Goal: Information Seeking & Learning: Check status

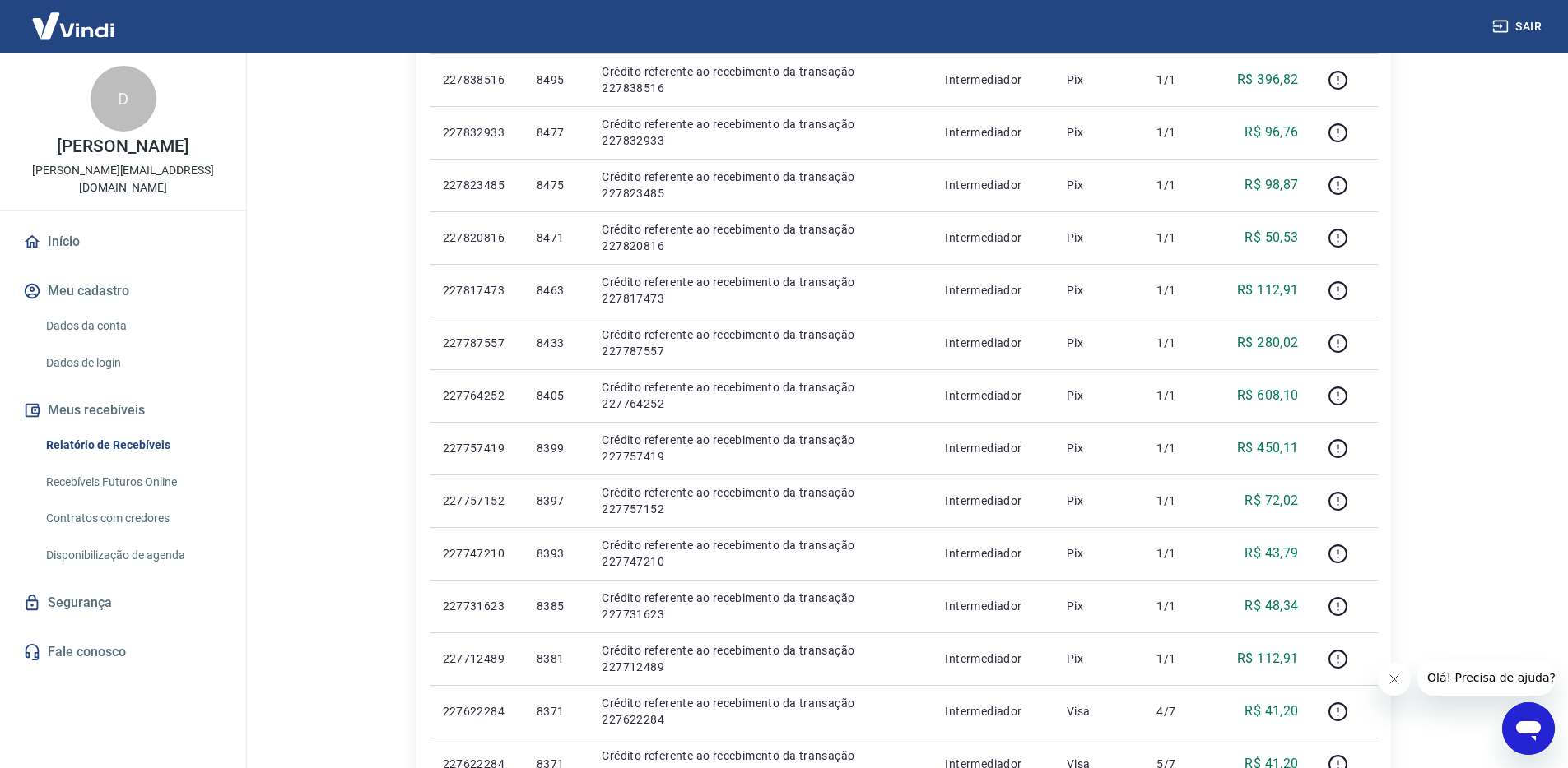
scroll to position [944, 0]
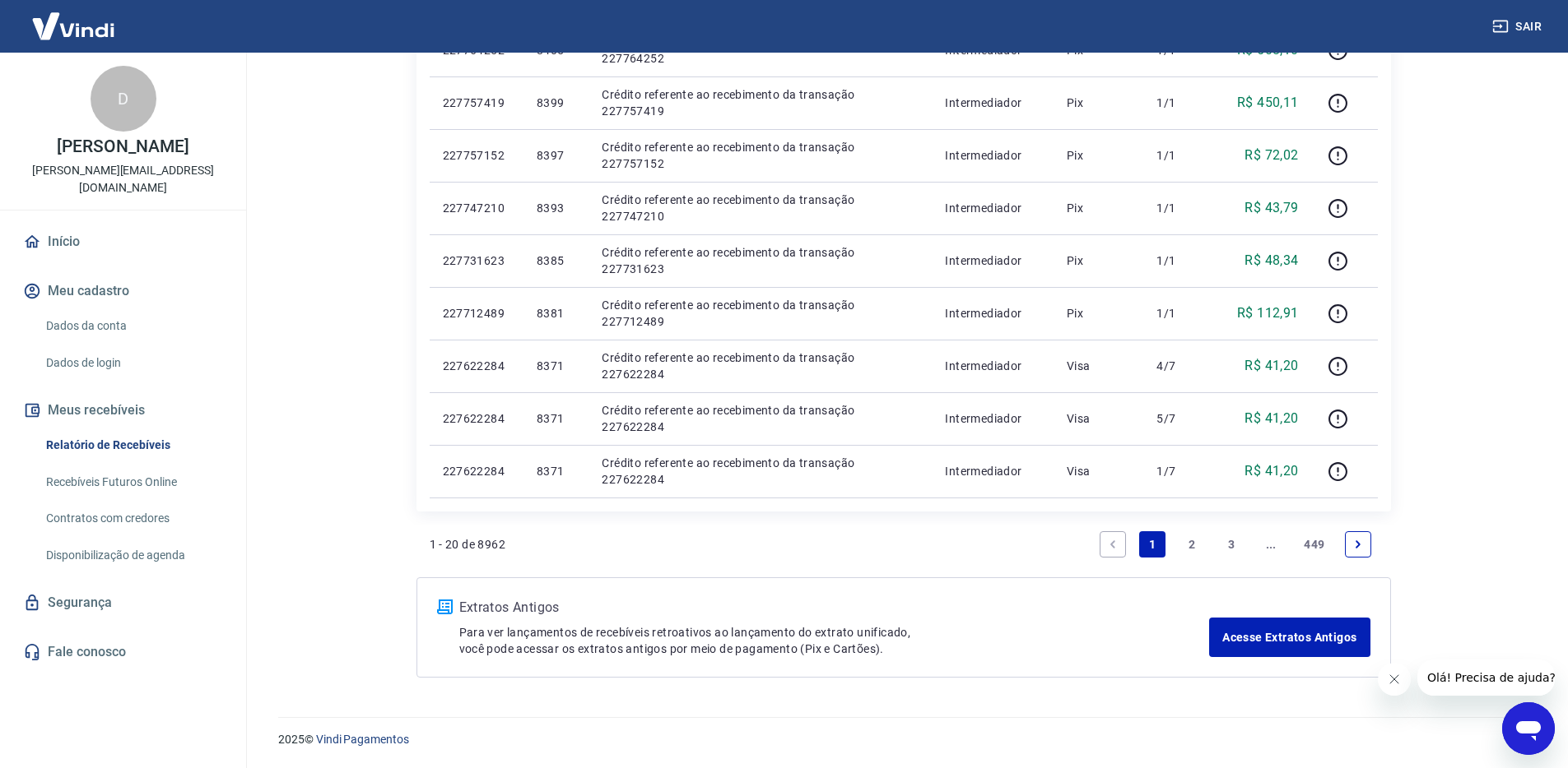
click at [1237, 537] on link "3" at bounding box center [1230, 544] width 27 height 27
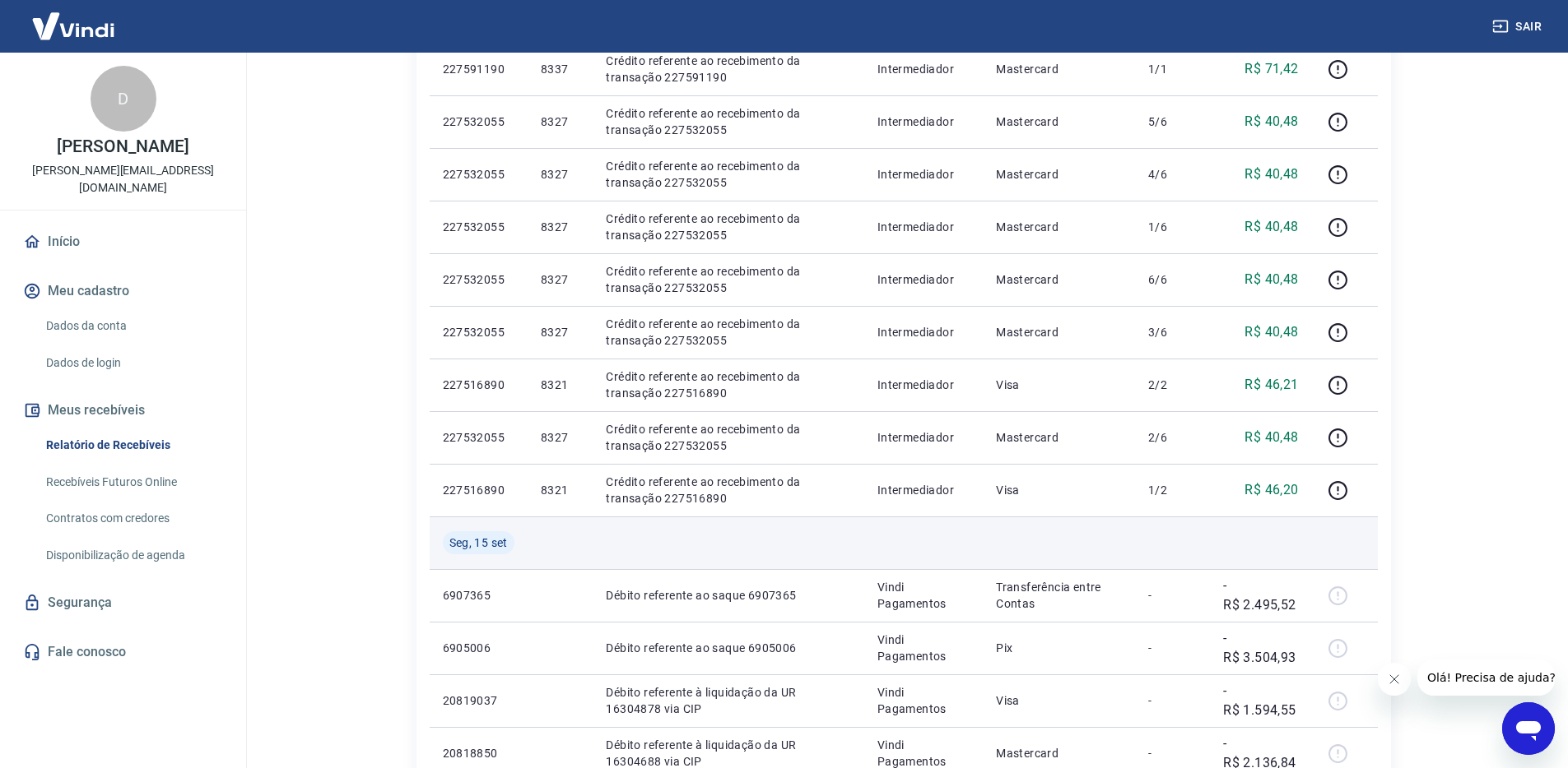
scroll to position [997, 0]
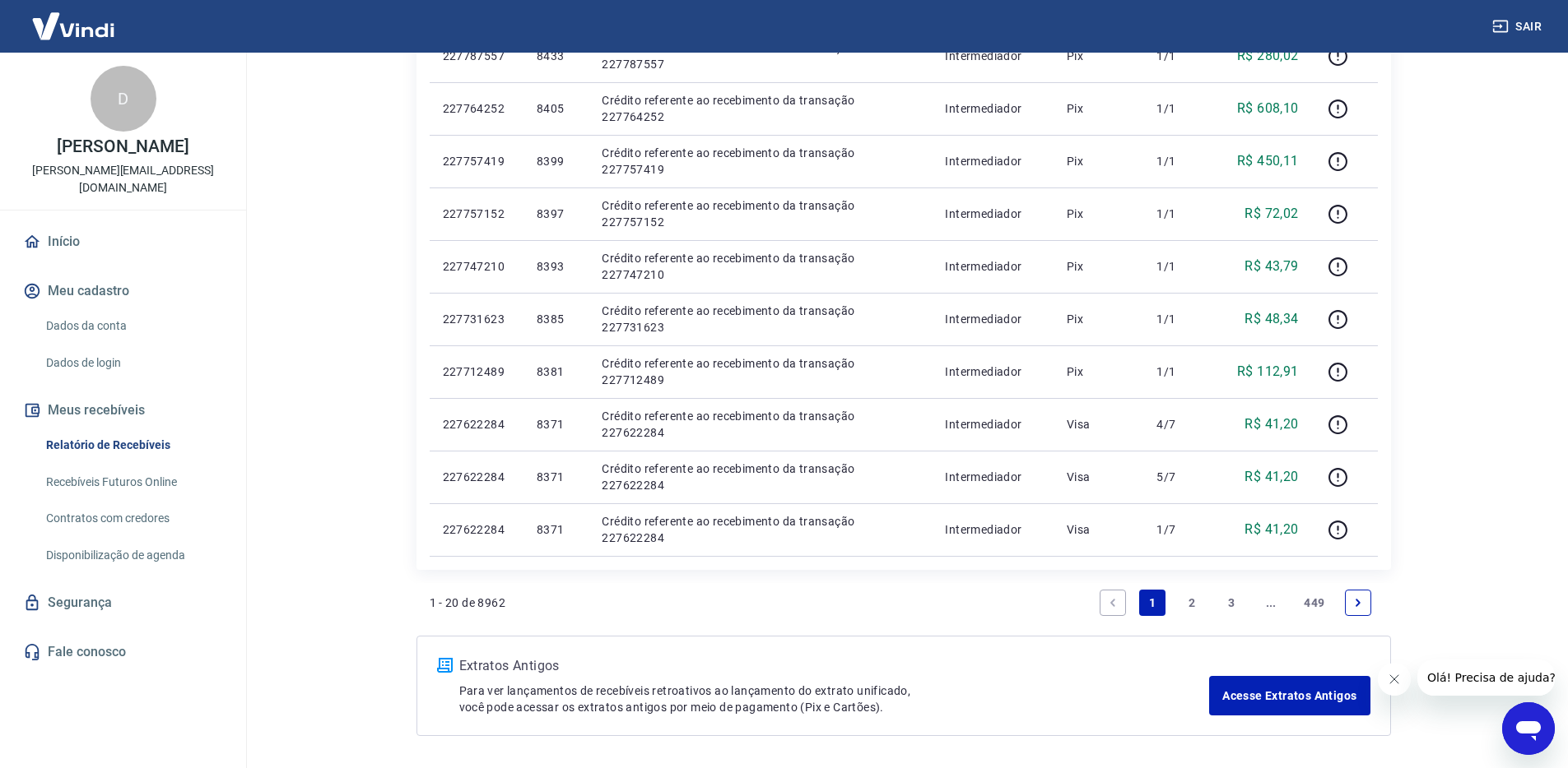
scroll to position [944, 0]
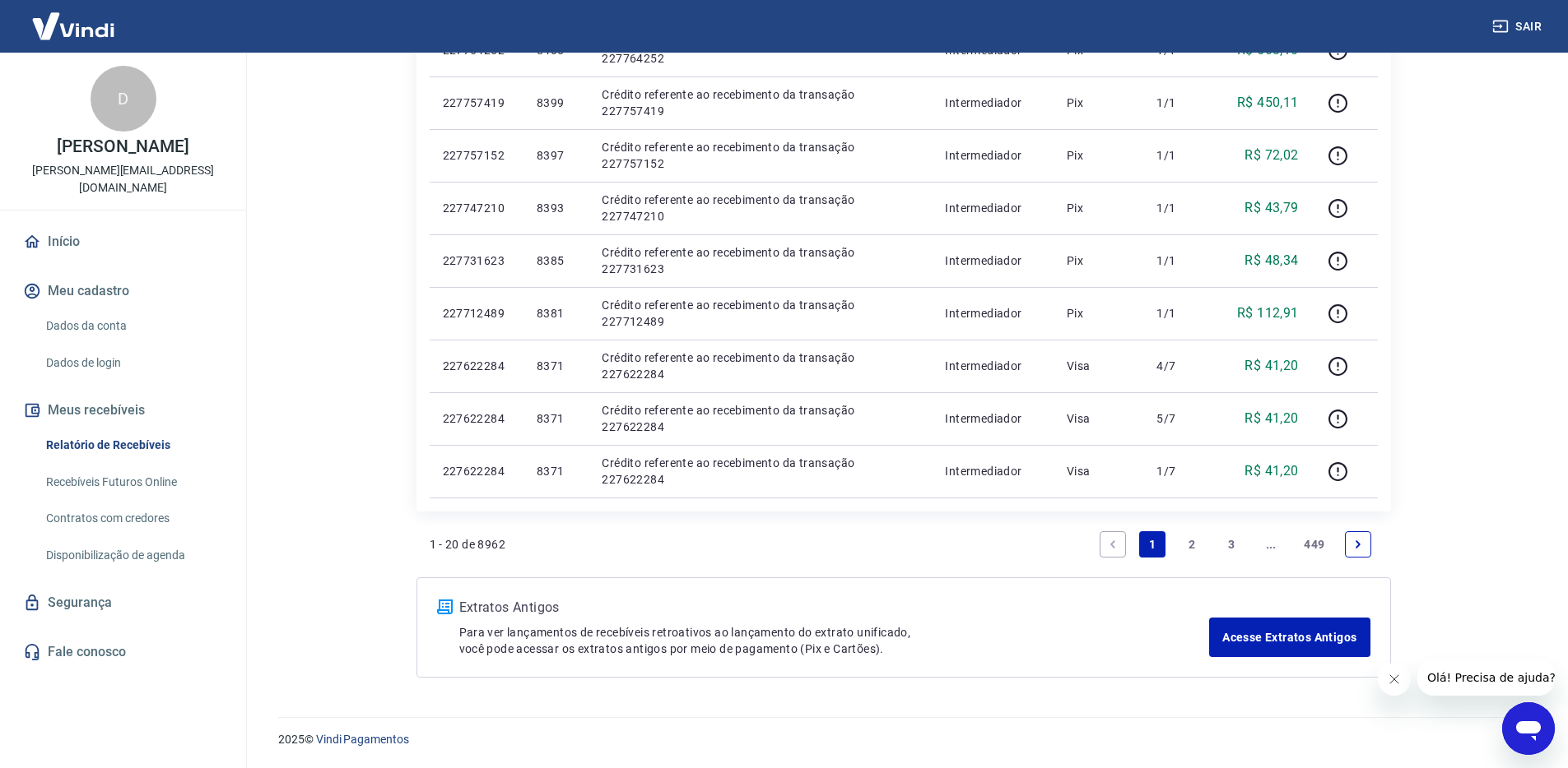
click at [1238, 547] on link "3" at bounding box center [1230, 544] width 27 height 27
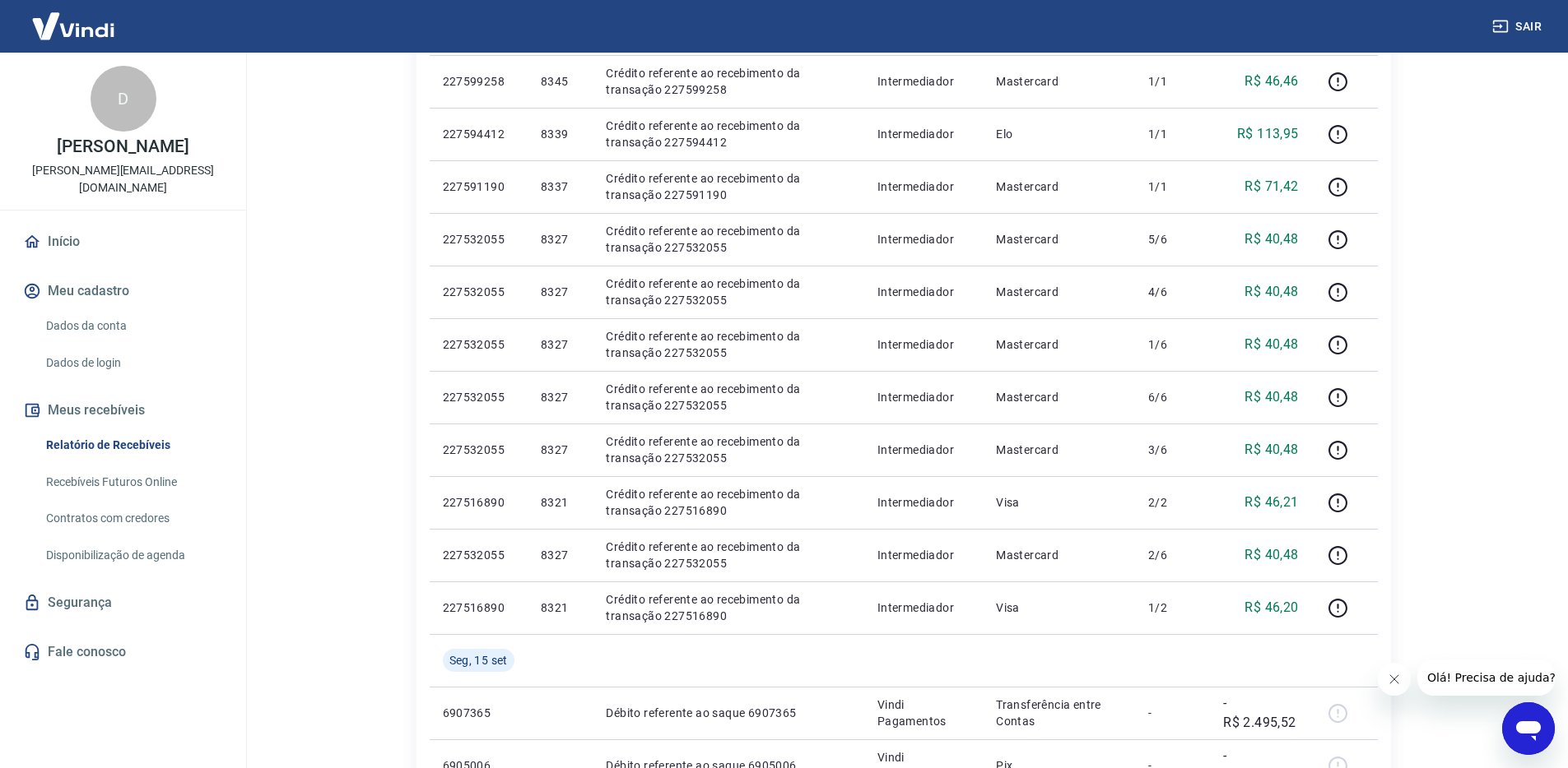
scroll to position [997, 0]
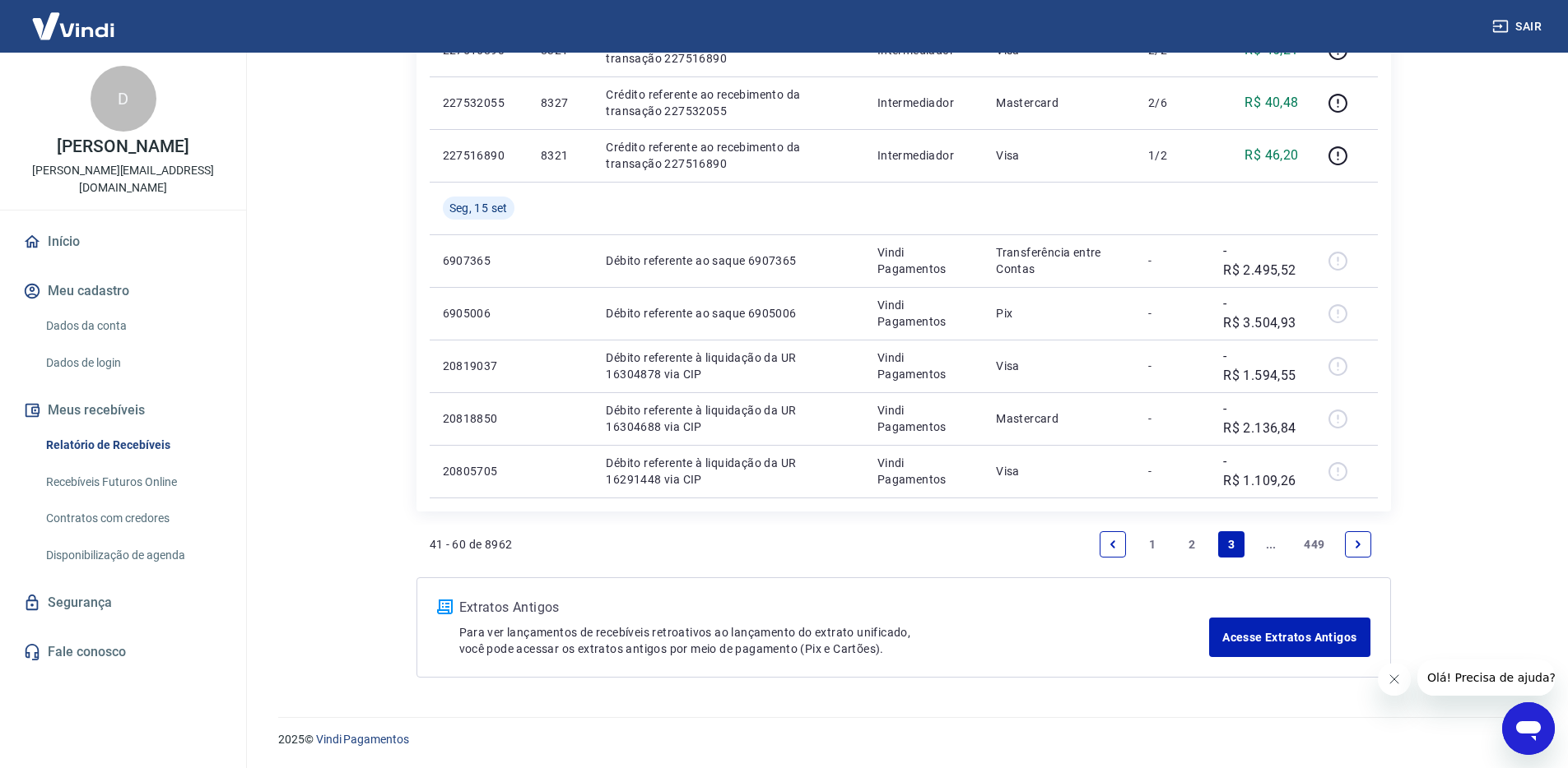
click at [1368, 542] on link "Next page" at bounding box center [1358, 544] width 27 height 27
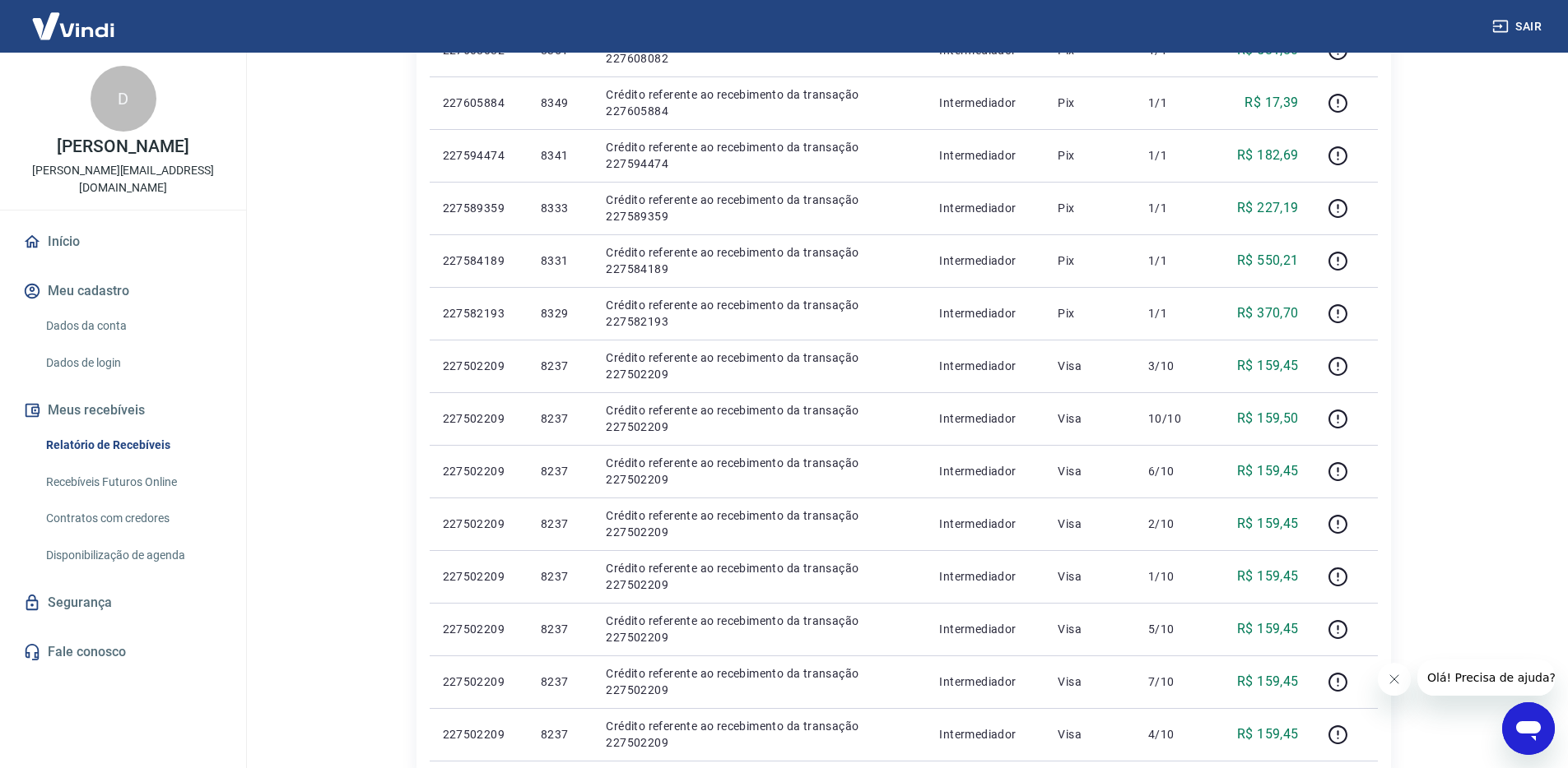
scroll to position [944, 0]
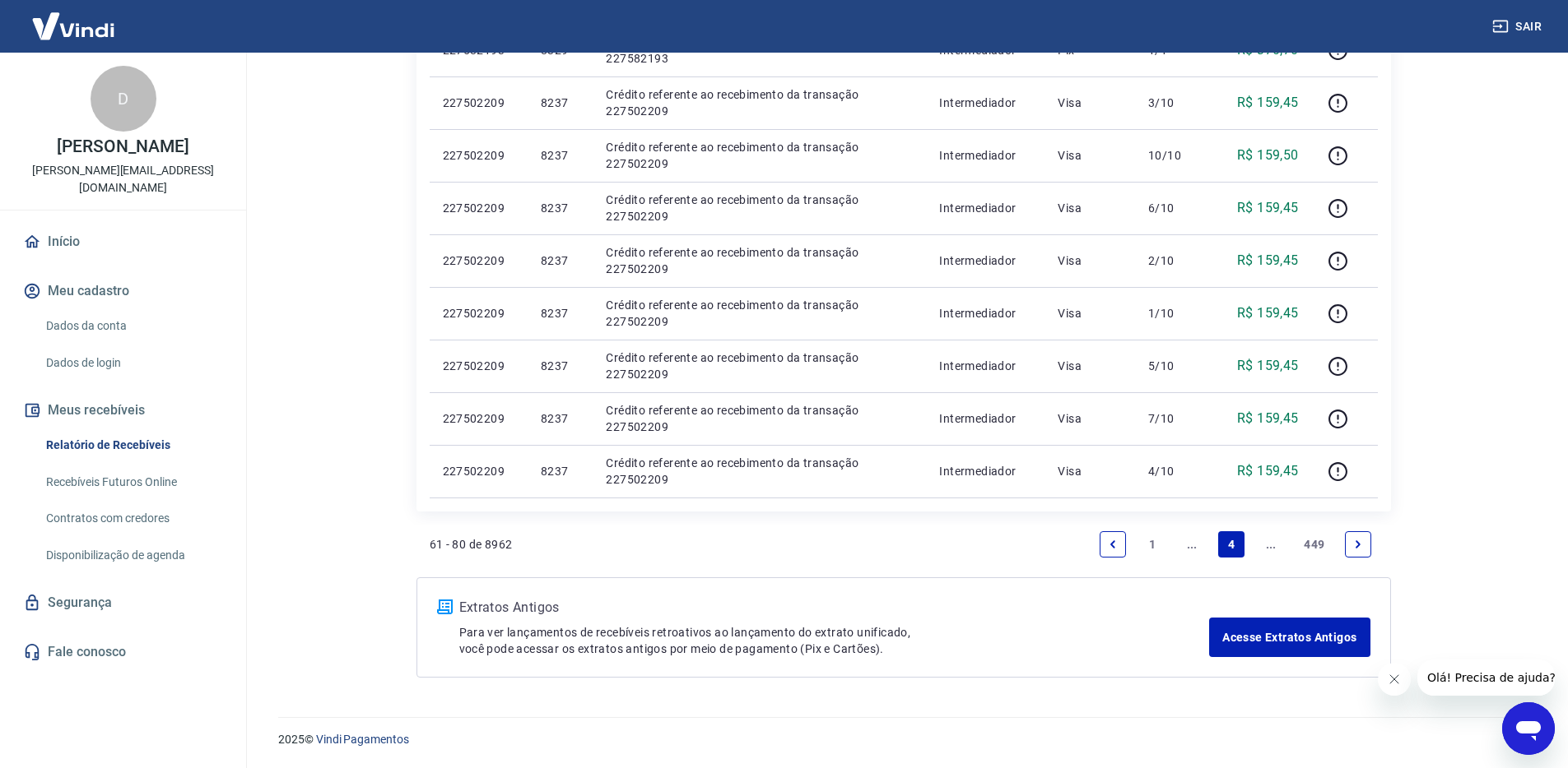
click at [1353, 549] on icon "Next page" at bounding box center [1358, 544] width 11 height 11
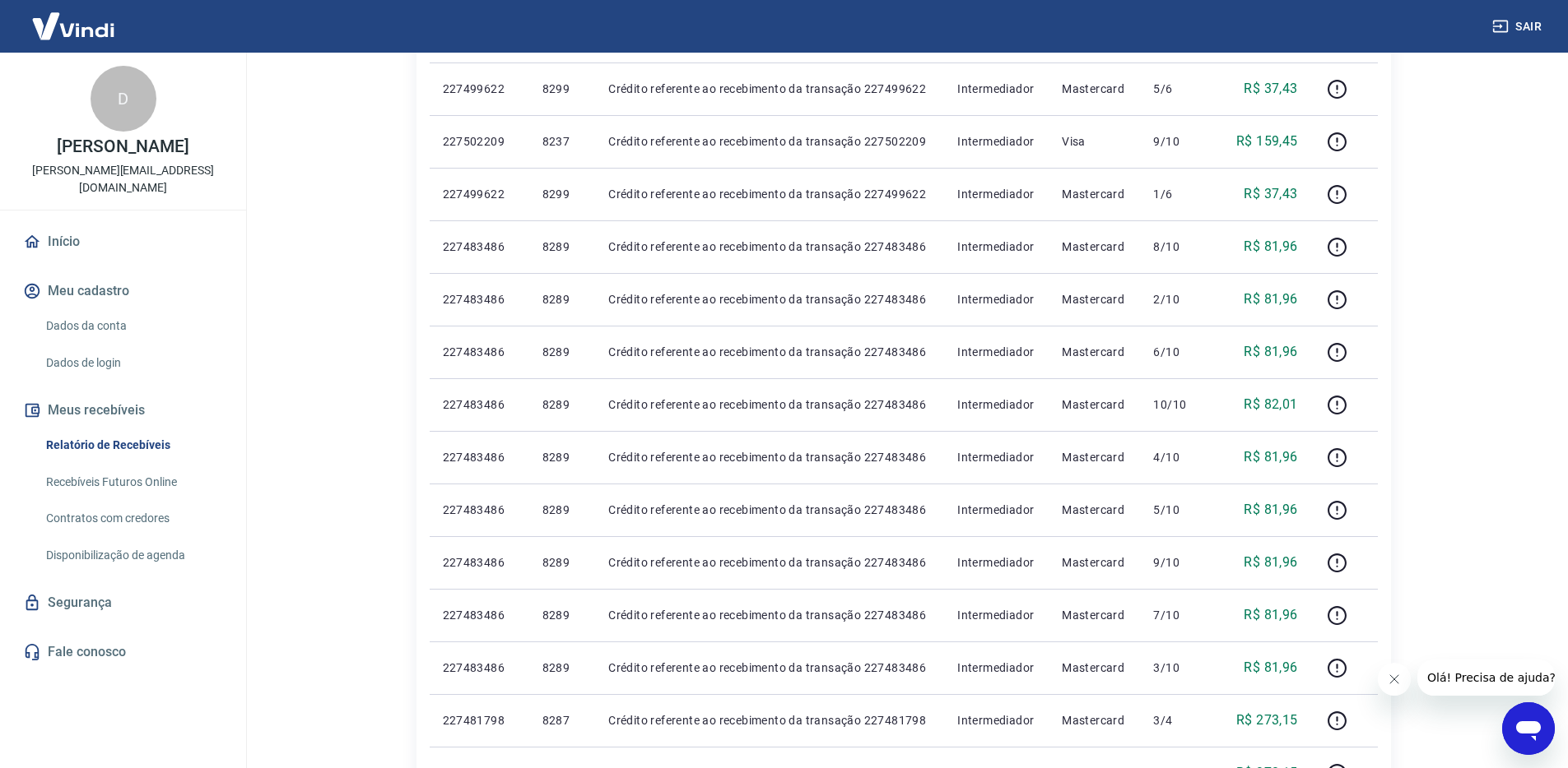
scroll to position [944, 0]
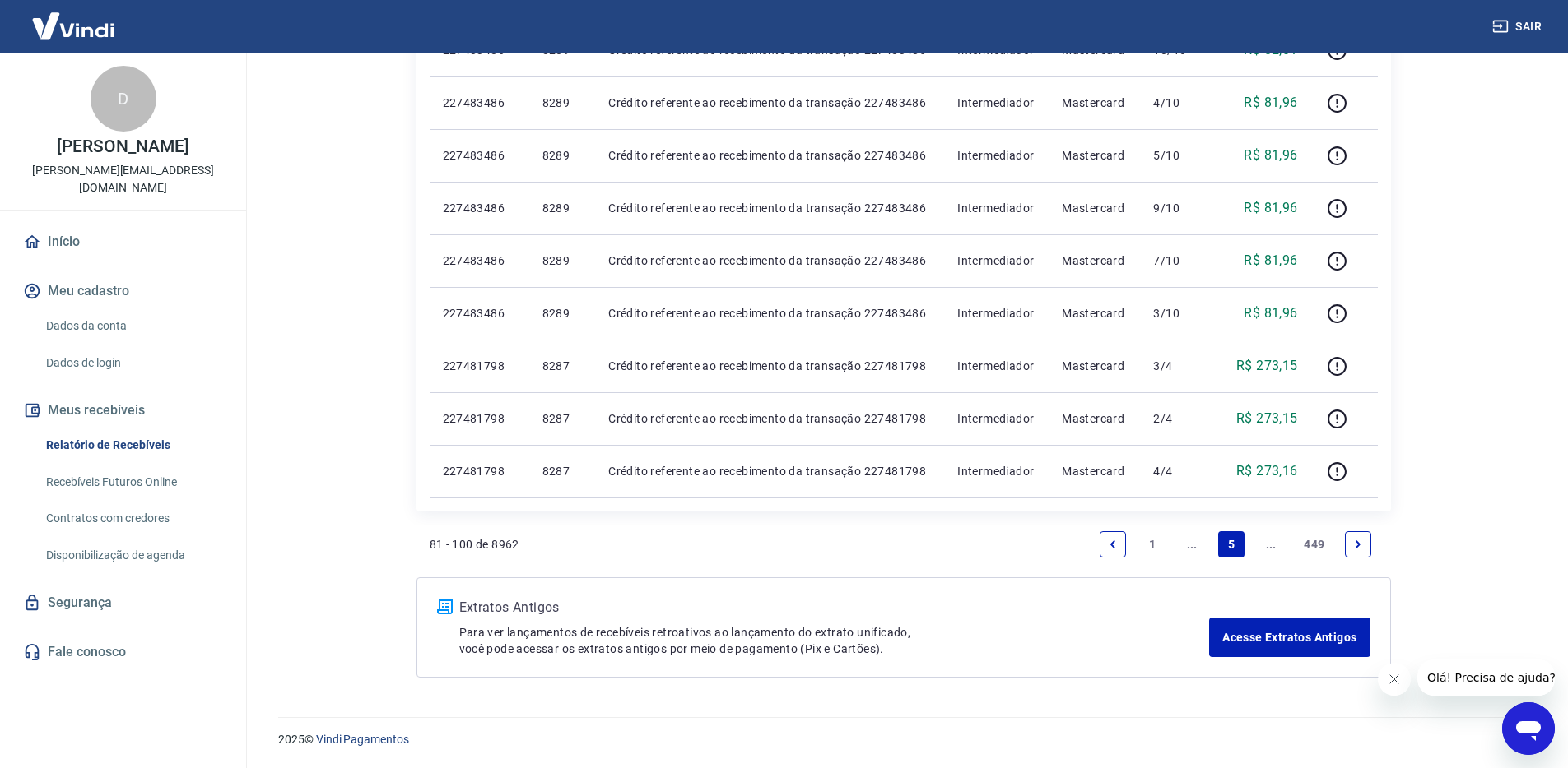
click at [1268, 545] on link "..." at bounding box center [1270, 544] width 27 height 27
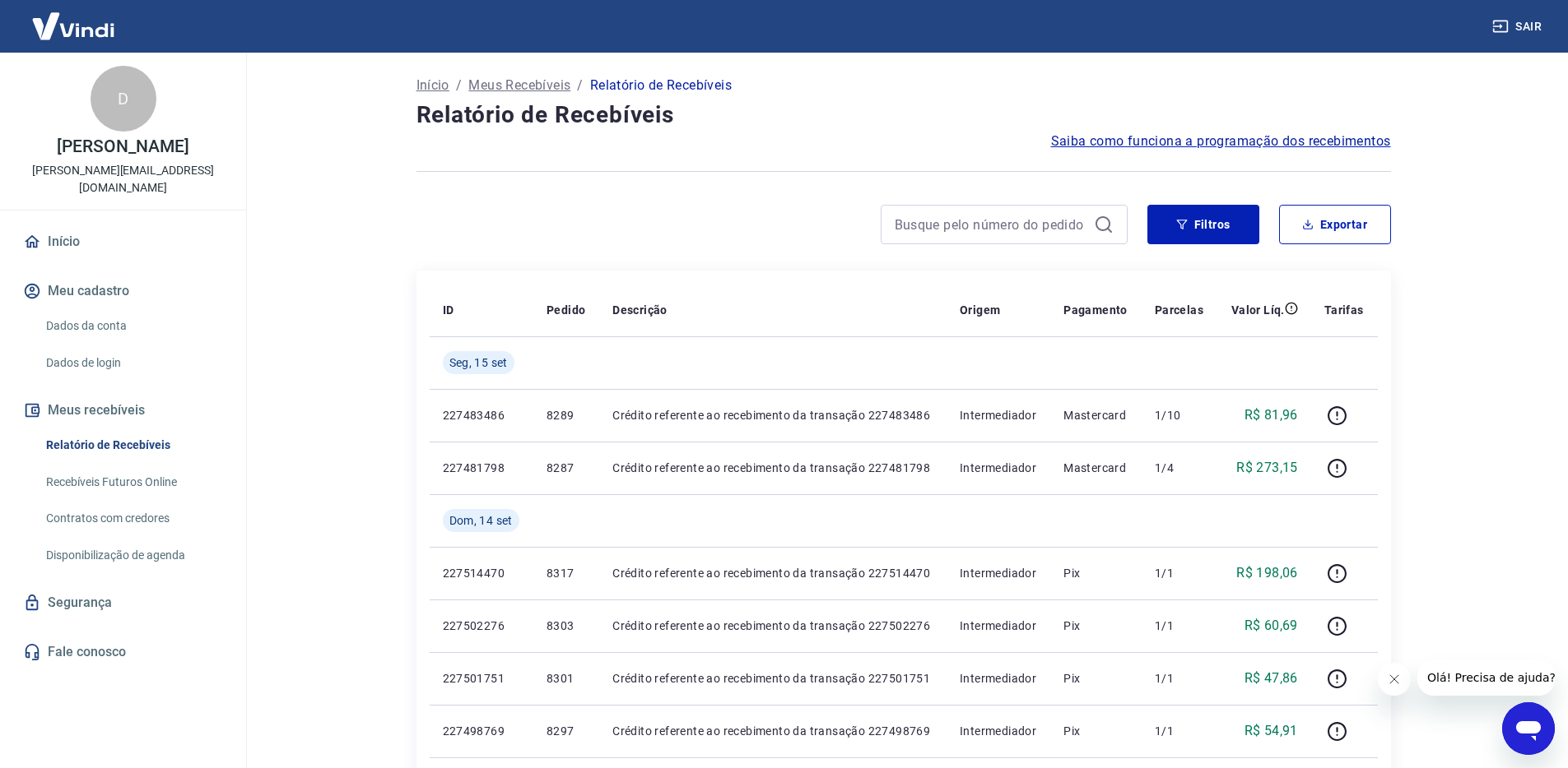
scroll to position [997, 0]
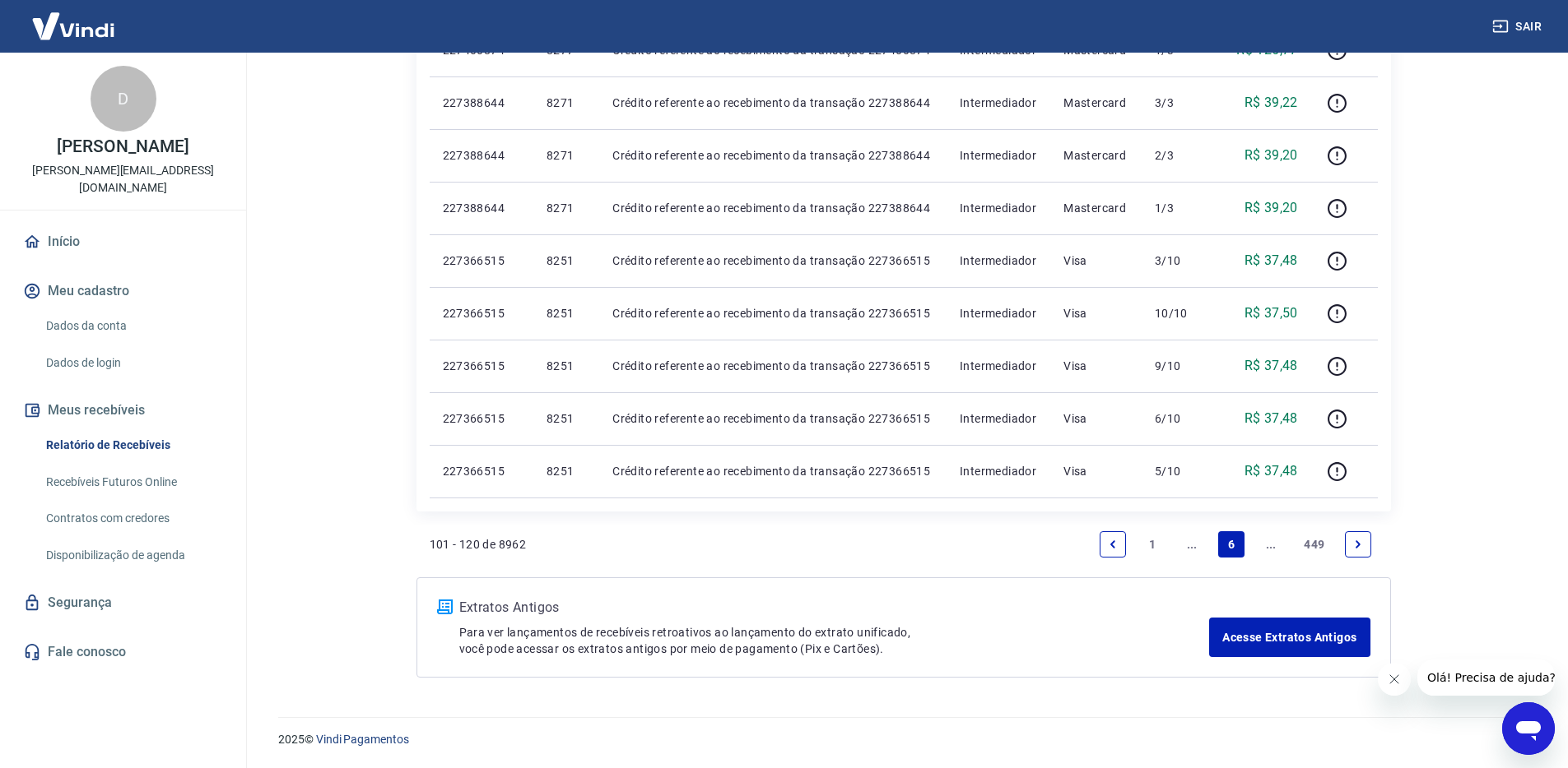
click at [1270, 544] on link "..." at bounding box center [1270, 544] width 27 height 27
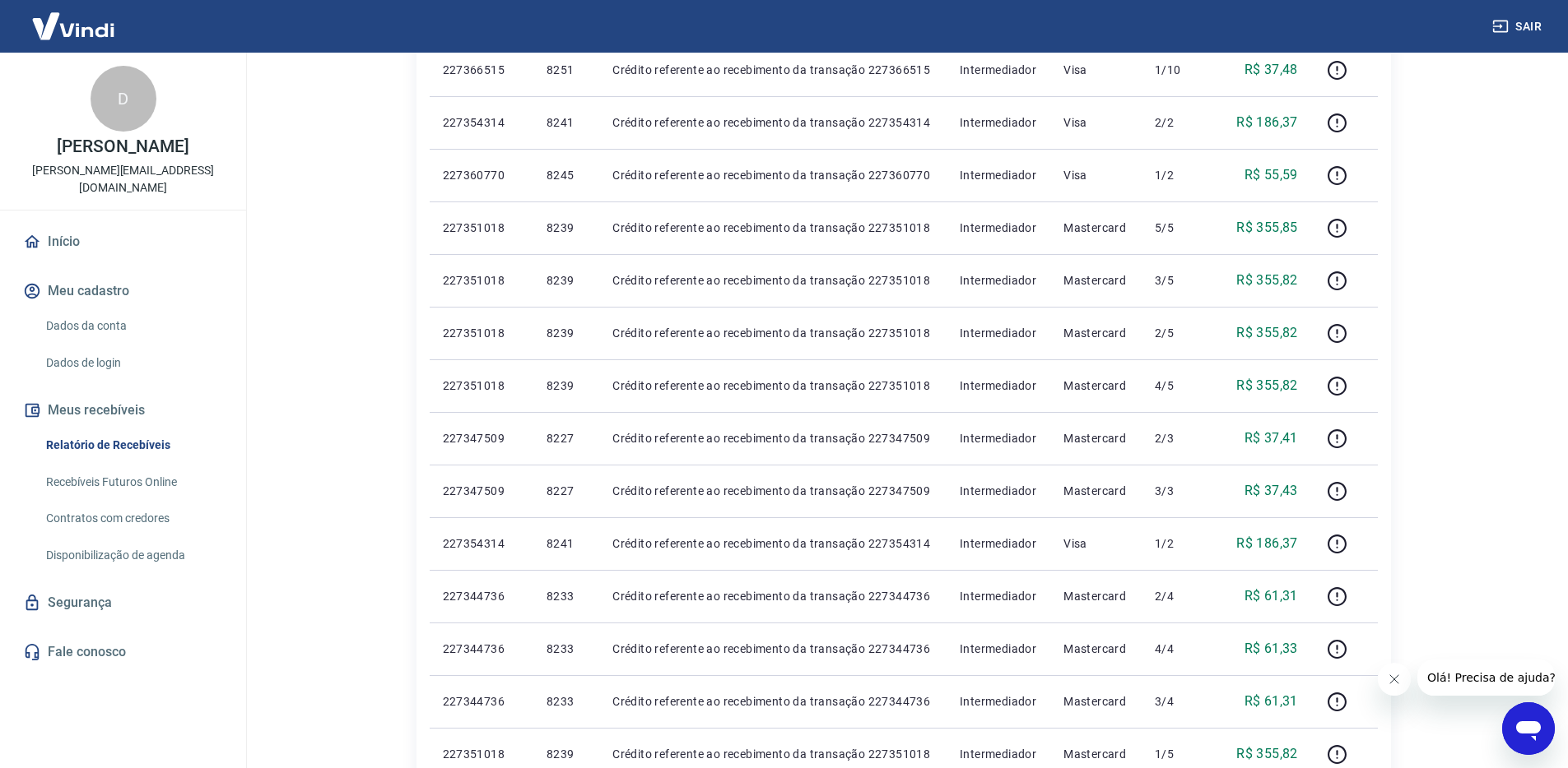
scroll to position [944, 0]
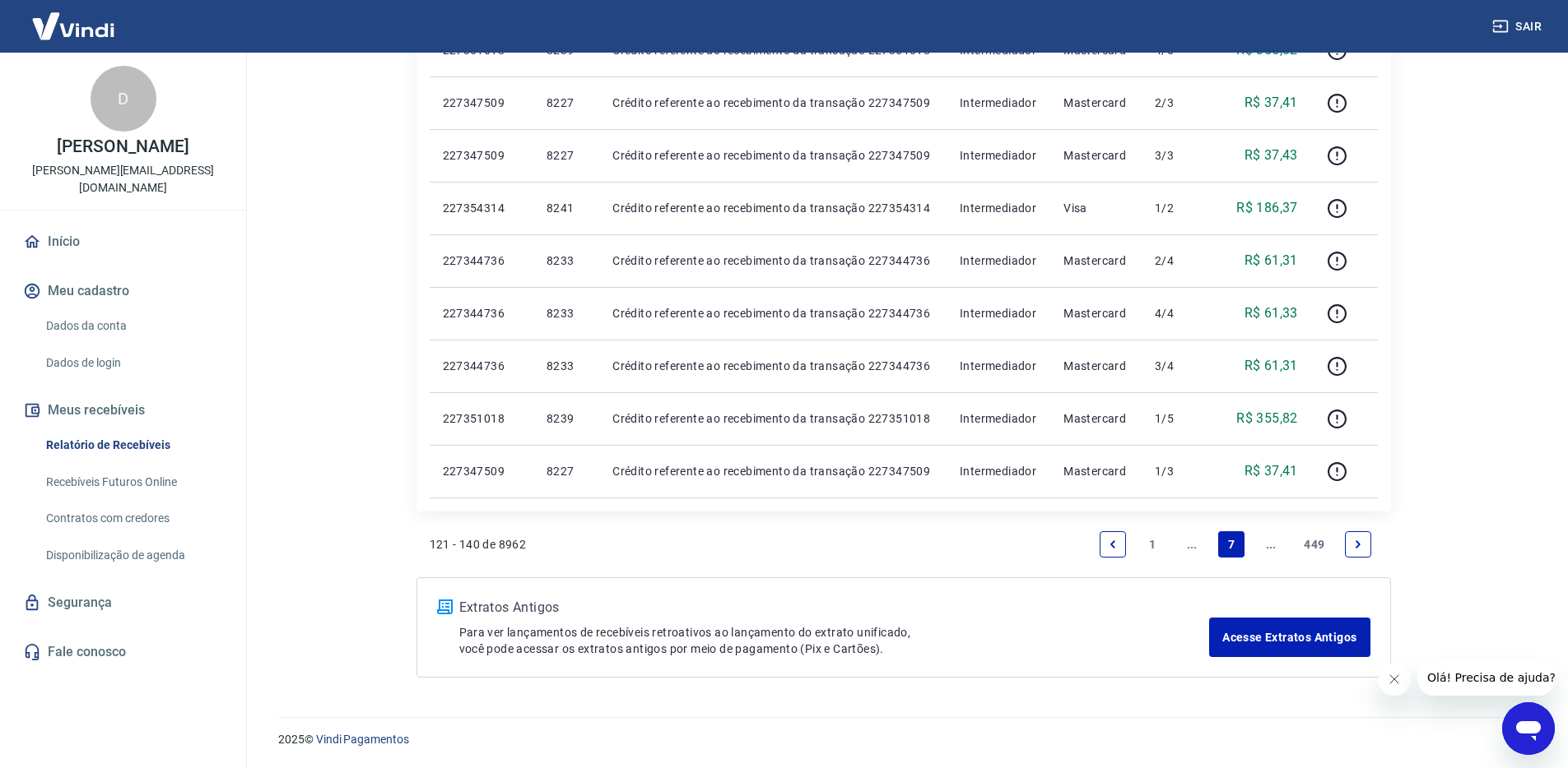
click at [1270, 544] on link "..." at bounding box center [1270, 544] width 27 height 27
click at [1269, 550] on link "..." at bounding box center [1270, 544] width 27 height 27
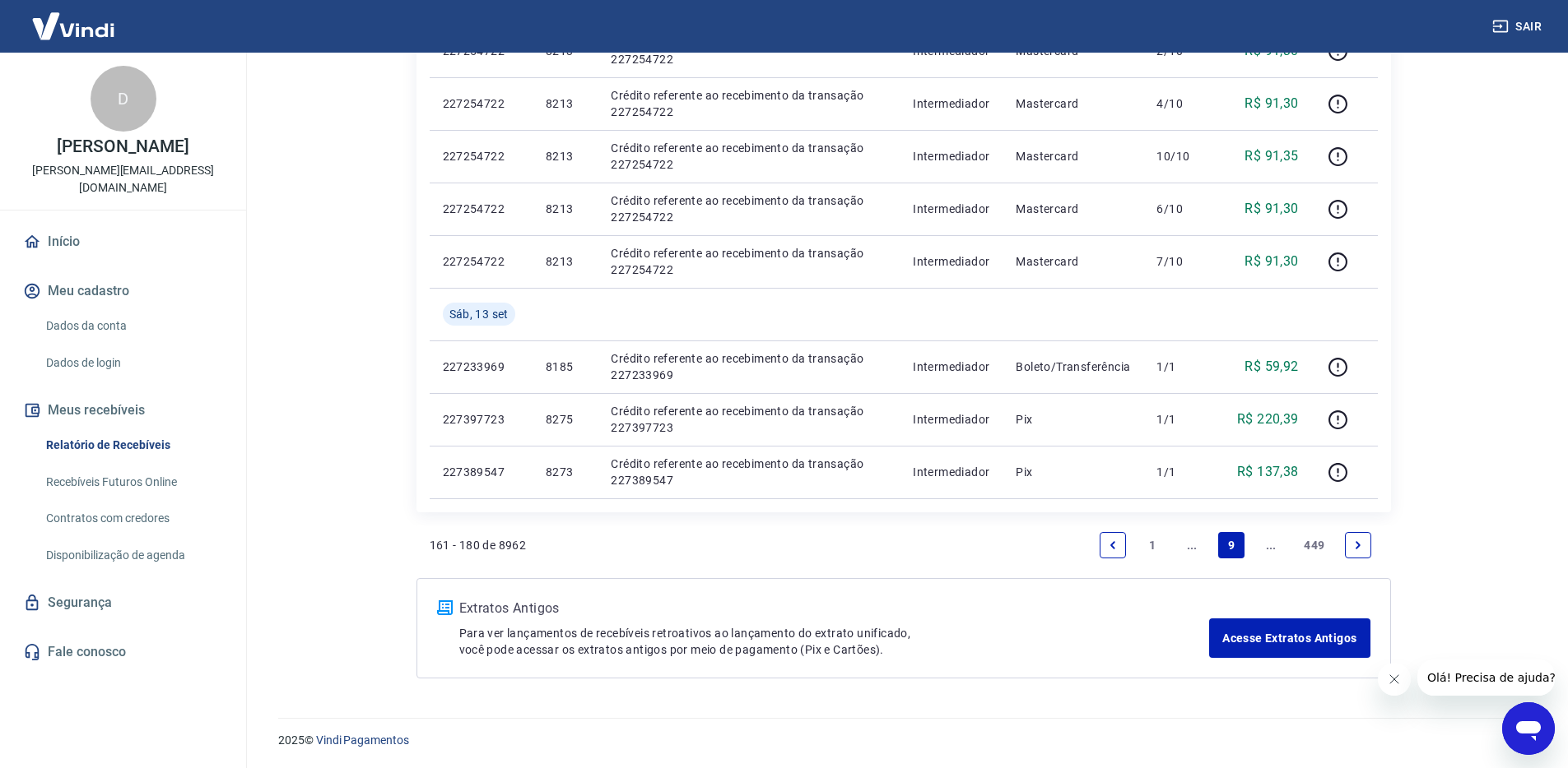
scroll to position [997, 0]
click at [1269, 550] on link "..." at bounding box center [1270, 544] width 27 height 27
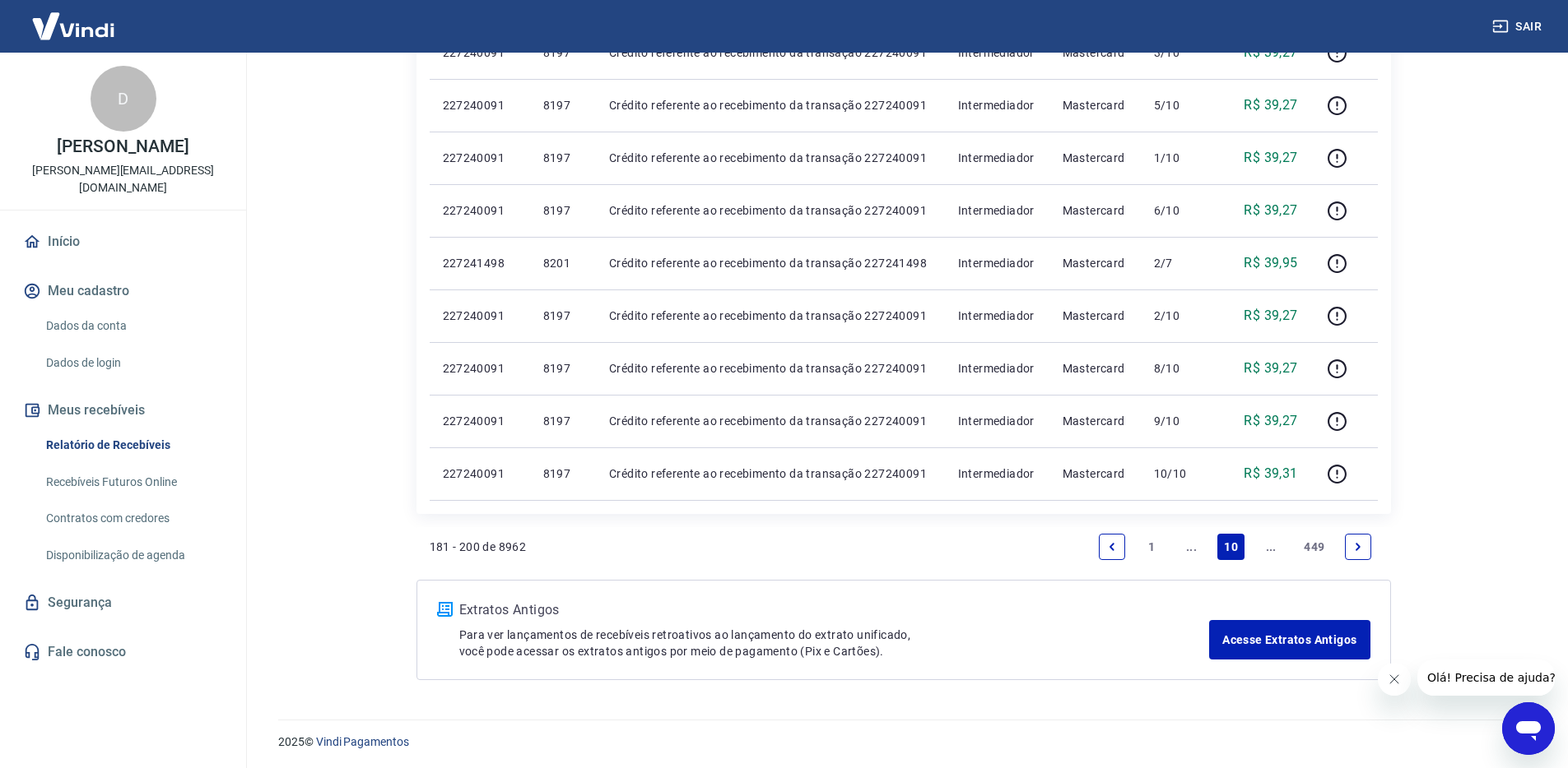
scroll to position [944, 0]
click at [1269, 550] on link "..." at bounding box center [1270, 544] width 27 height 27
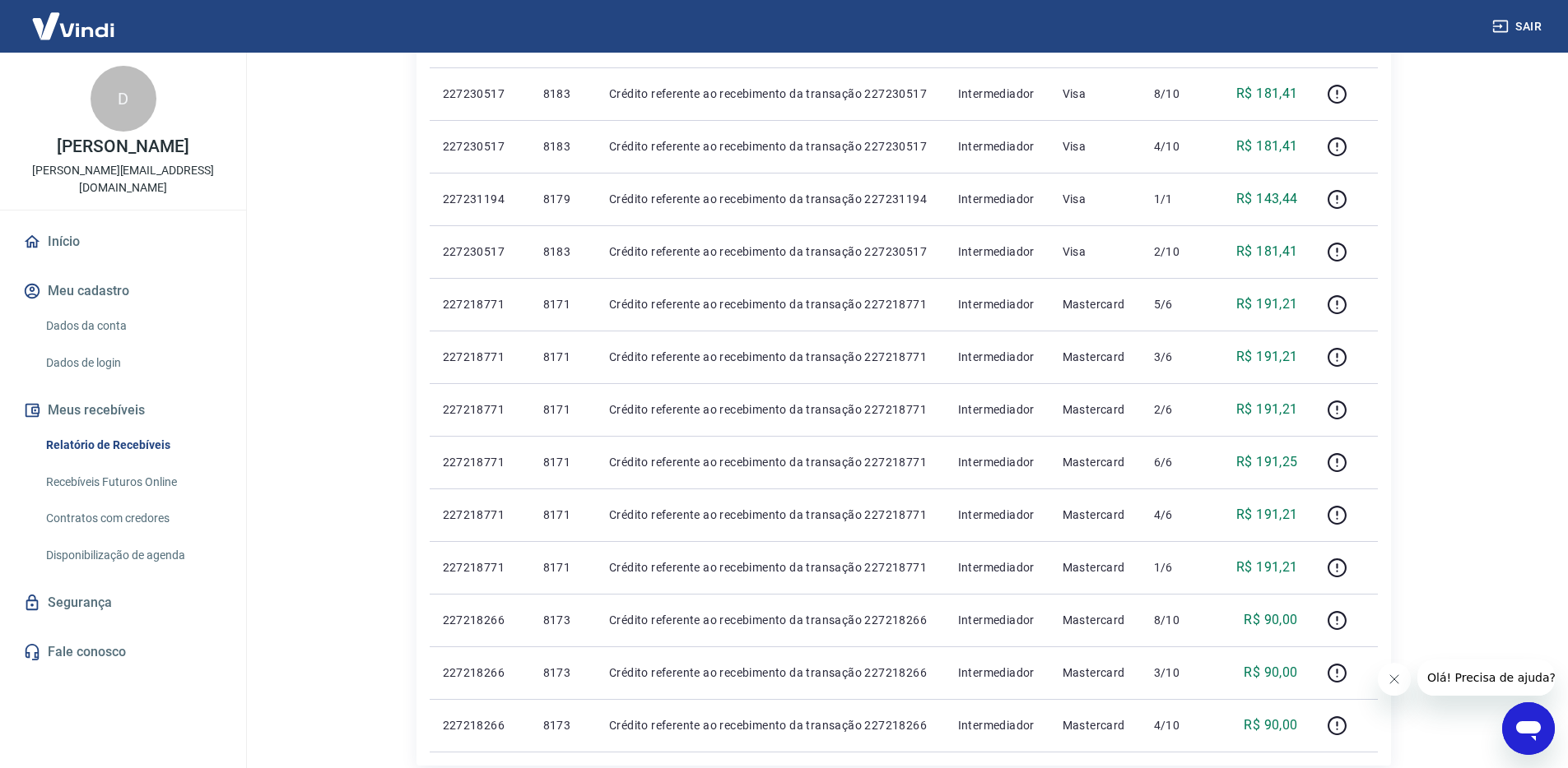
scroll to position [944, 0]
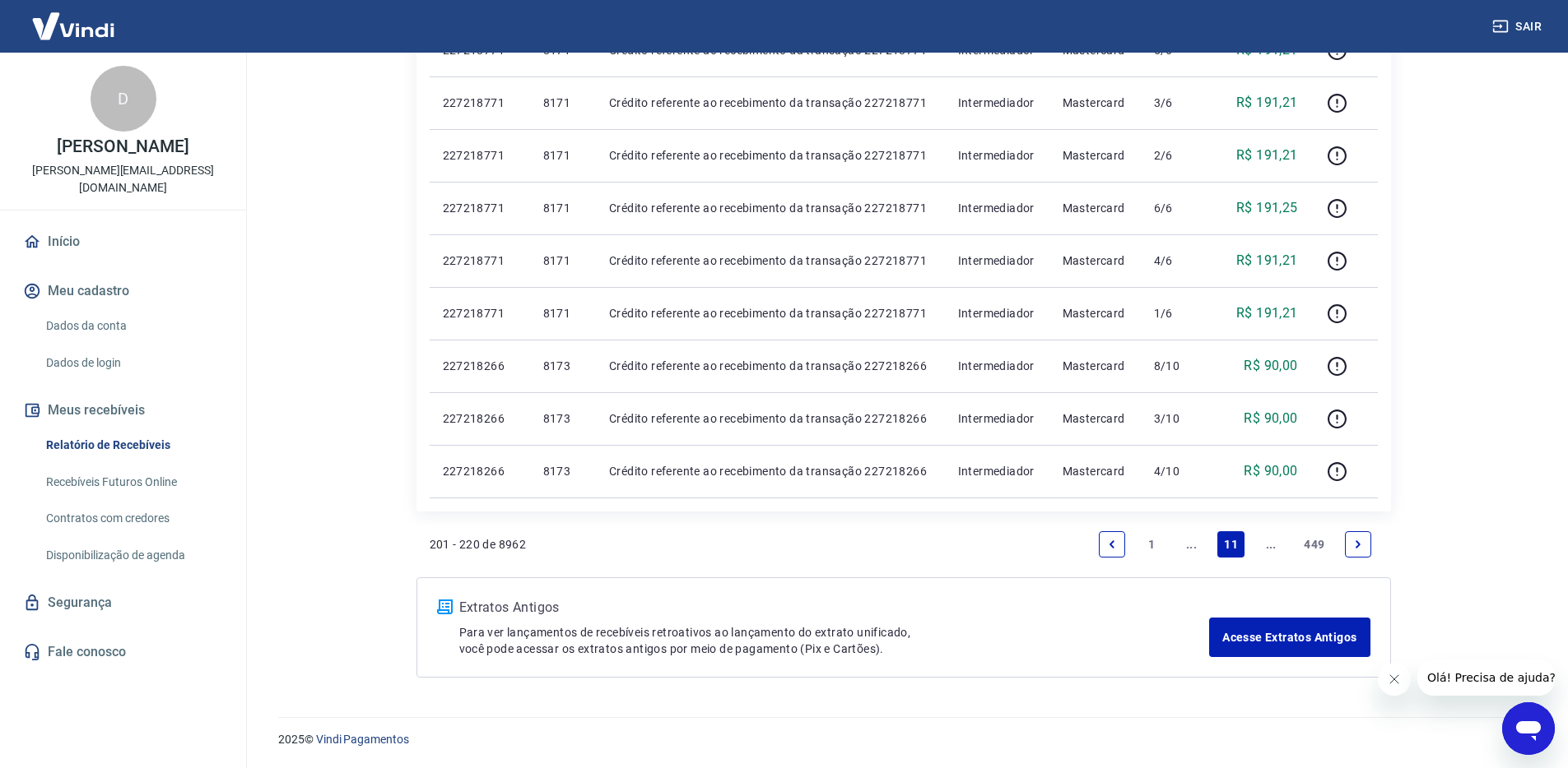
click at [1270, 548] on link "..." at bounding box center [1270, 544] width 27 height 27
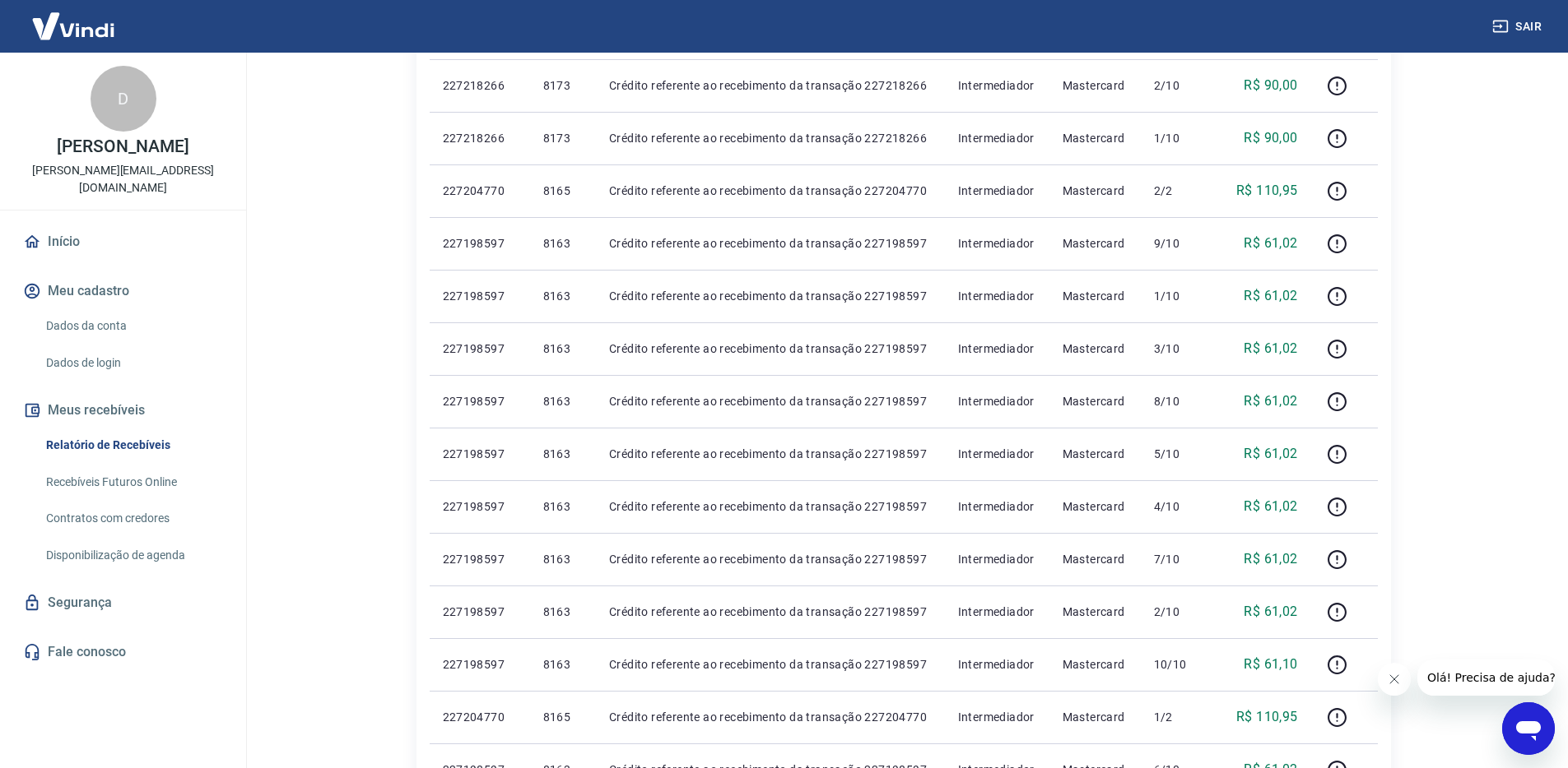
scroll to position [944, 0]
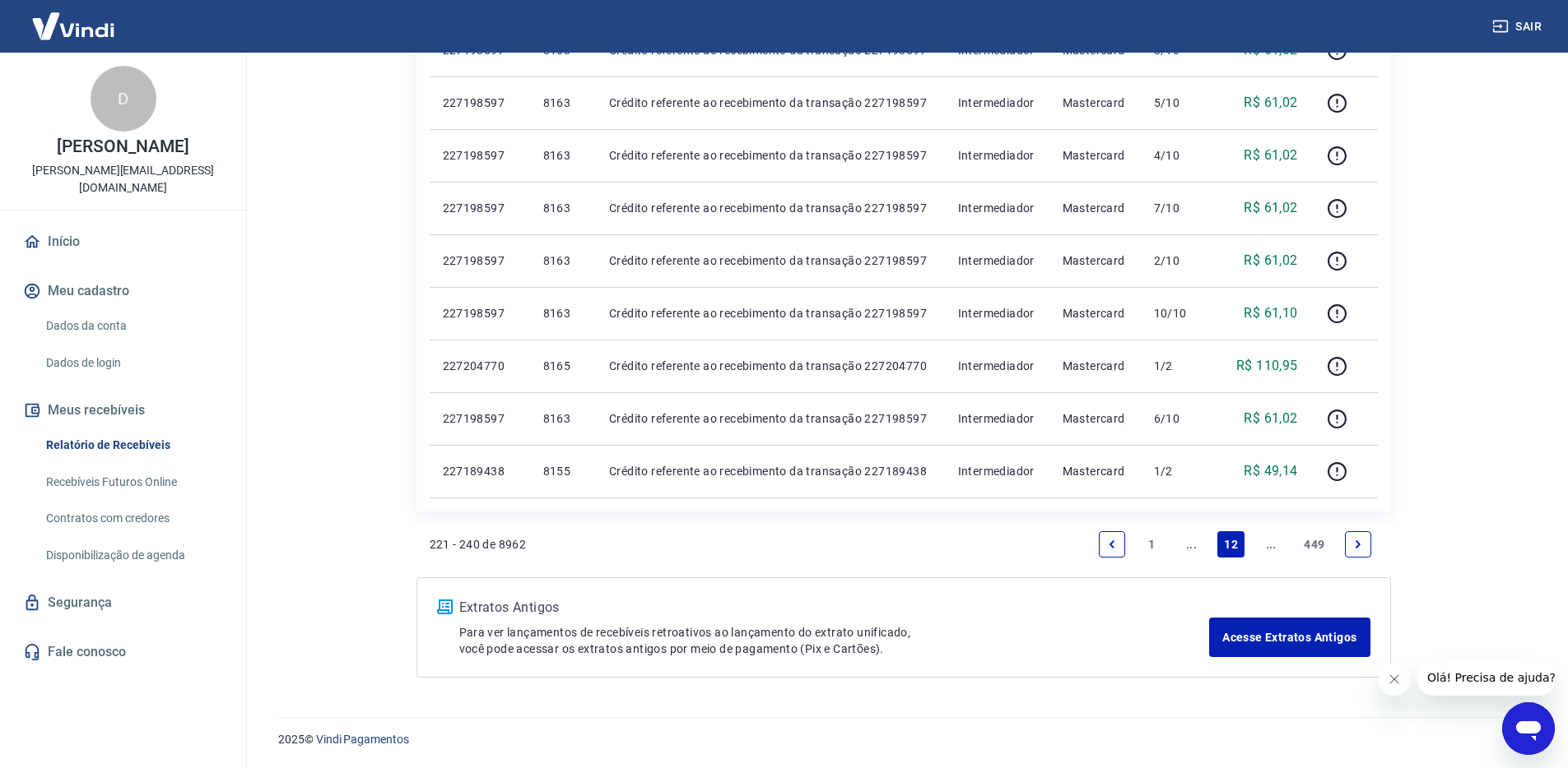
click at [1270, 548] on link "..." at bounding box center [1270, 544] width 27 height 27
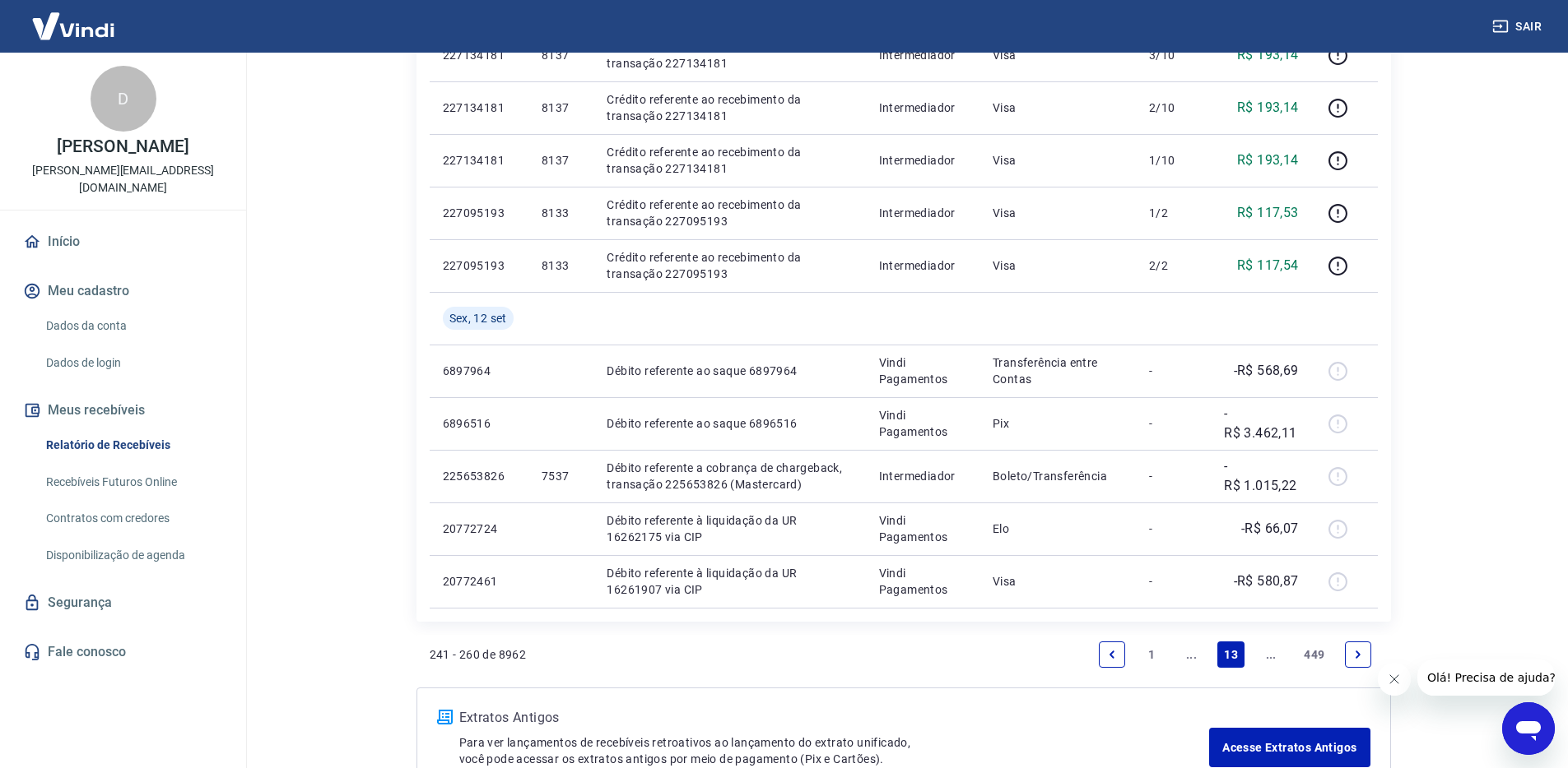
scroll to position [997, 0]
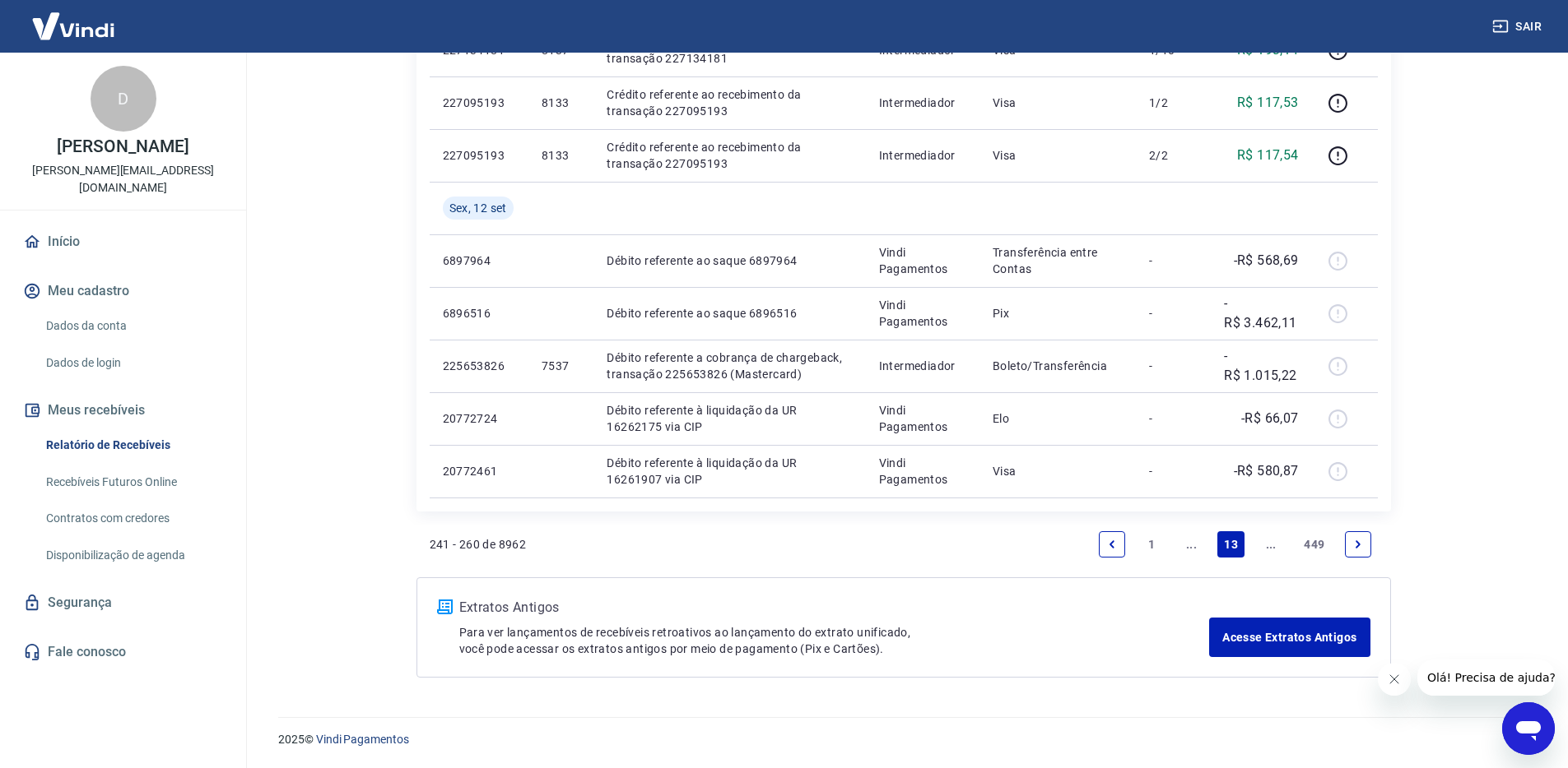
click at [1268, 548] on link "..." at bounding box center [1270, 544] width 27 height 27
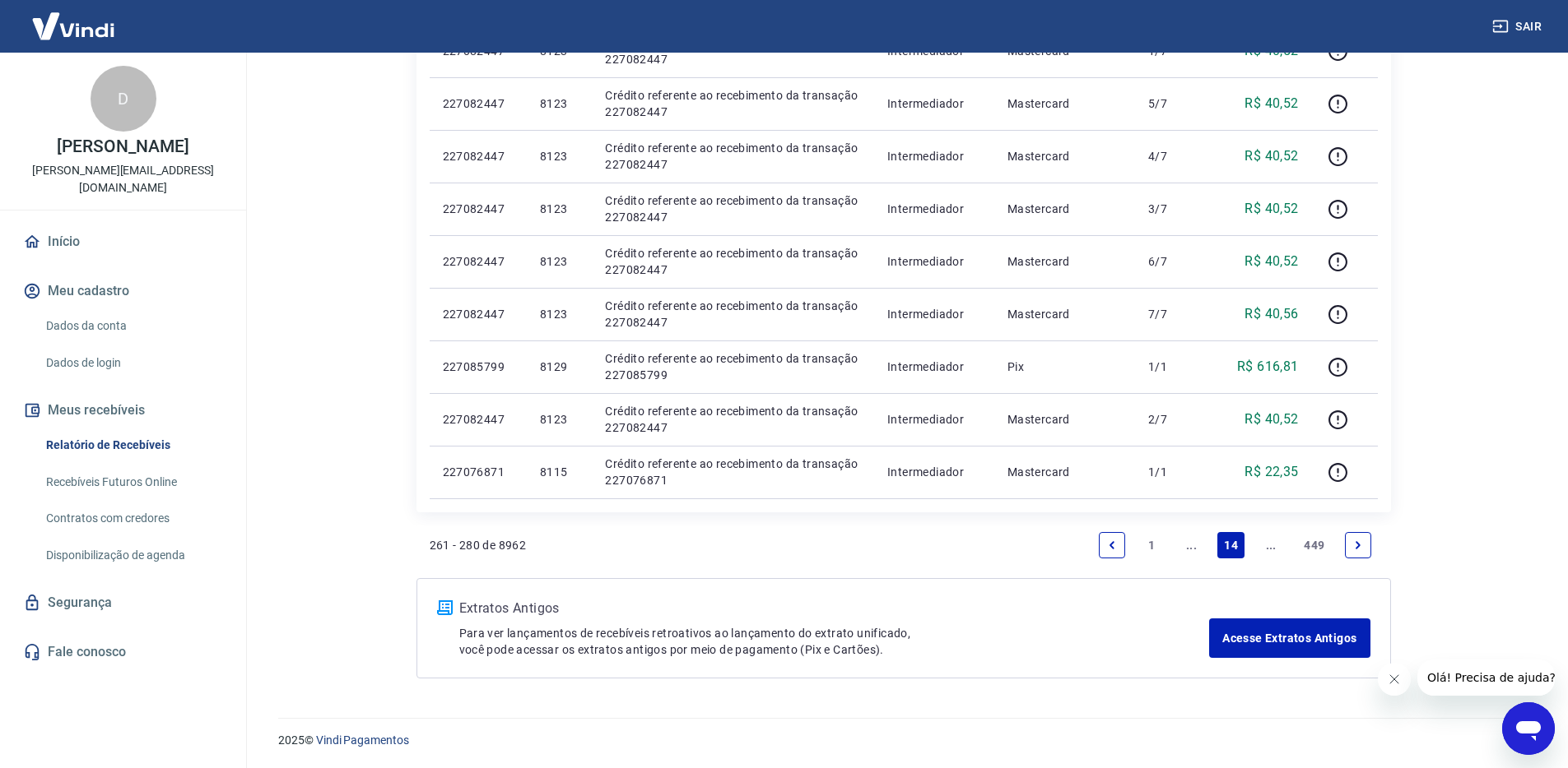
scroll to position [944, 0]
click at [1272, 539] on link "..." at bounding box center [1270, 544] width 27 height 27
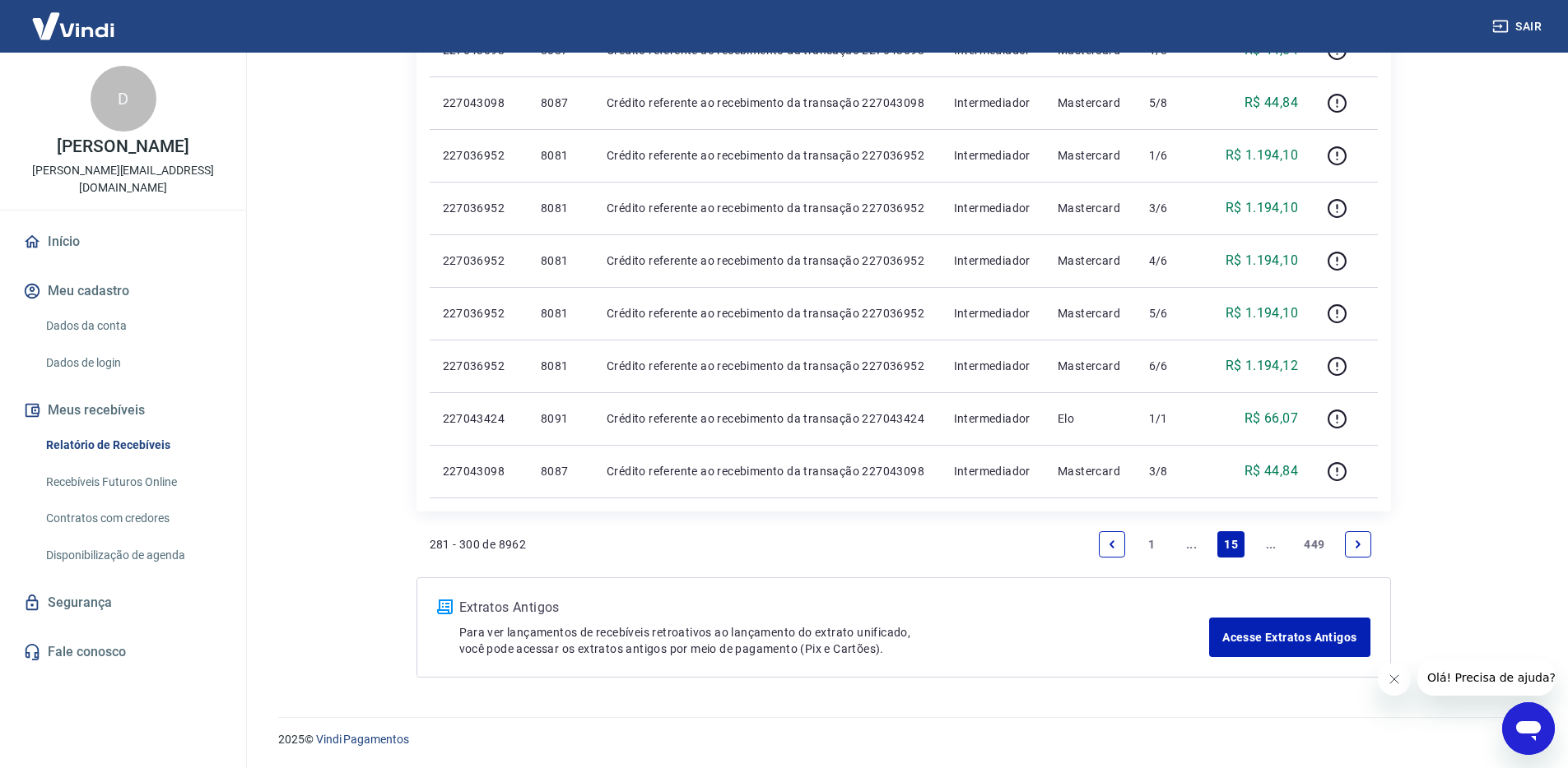
click at [1271, 538] on link "..." at bounding box center [1270, 544] width 27 height 27
drag, startPoint x: 1272, startPoint y: 538, endPoint x: 1268, endPoint y: 547, distance: 9.8
click at [1272, 538] on link "..." at bounding box center [1270, 544] width 27 height 27
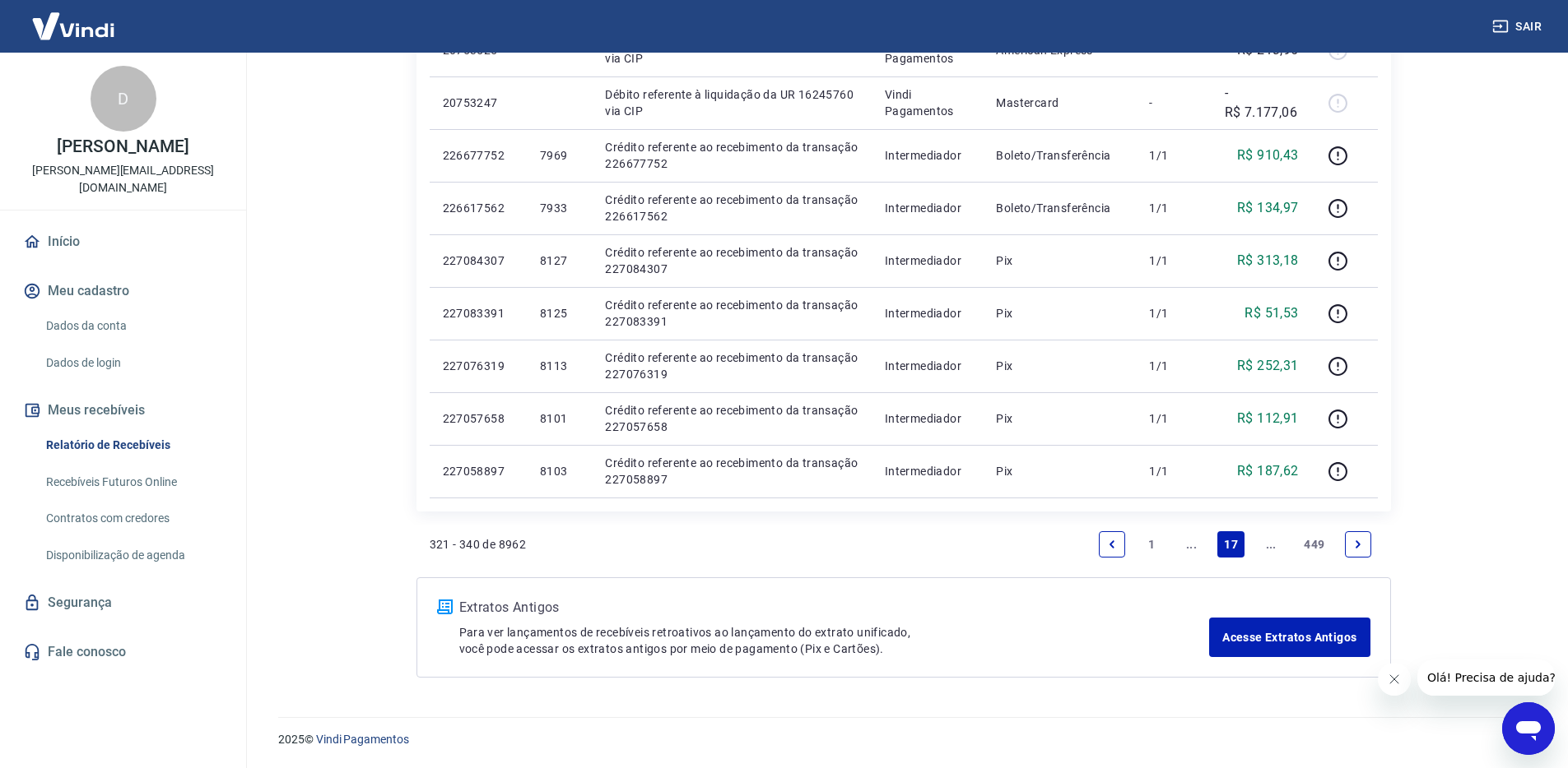
click at [1268, 547] on link "..." at bounding box center [1270, 544] width 27 height 27
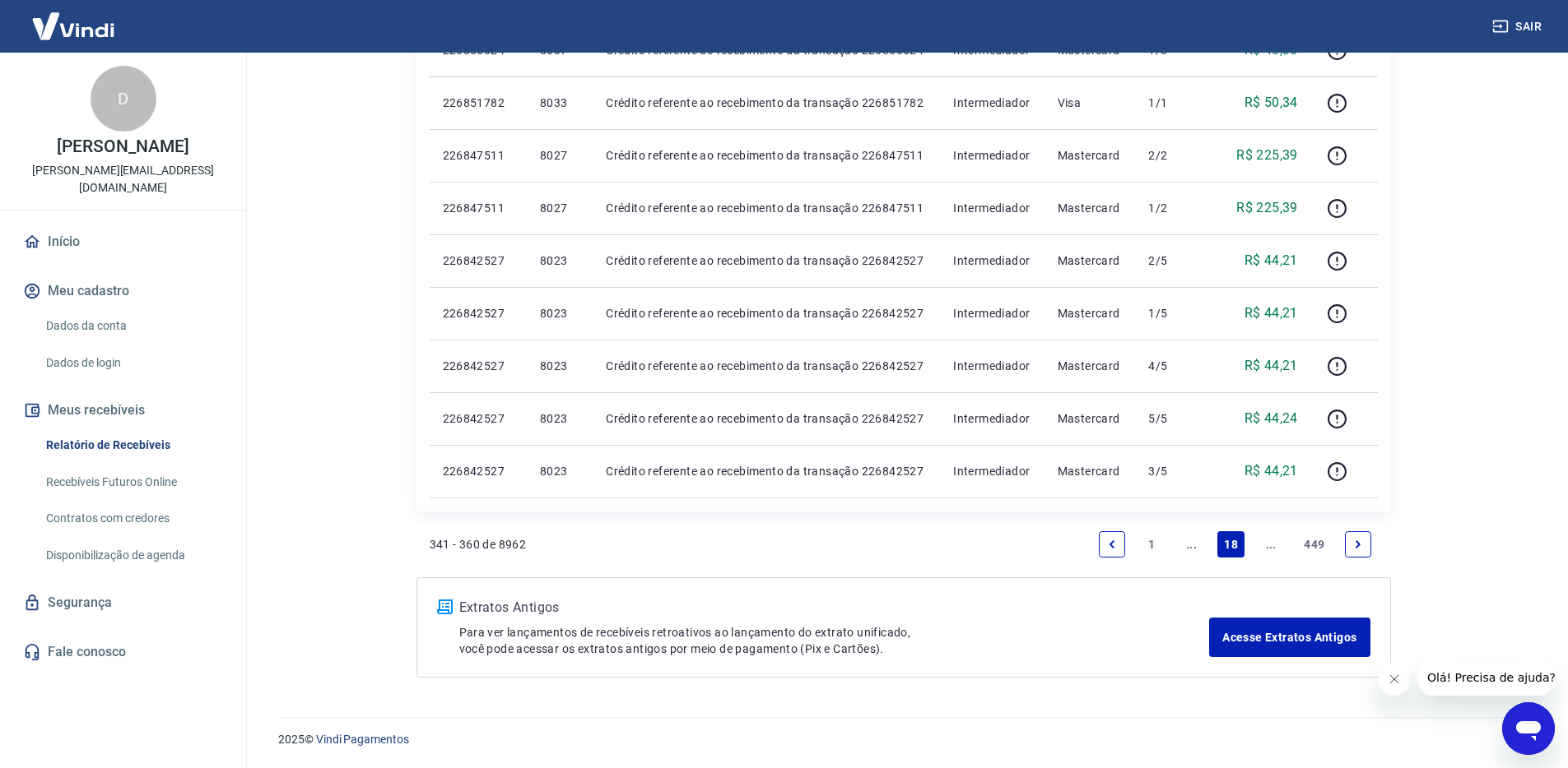
click at [1268, 547] on link "..." at bounding box center [1270, 544] width 27 height 27
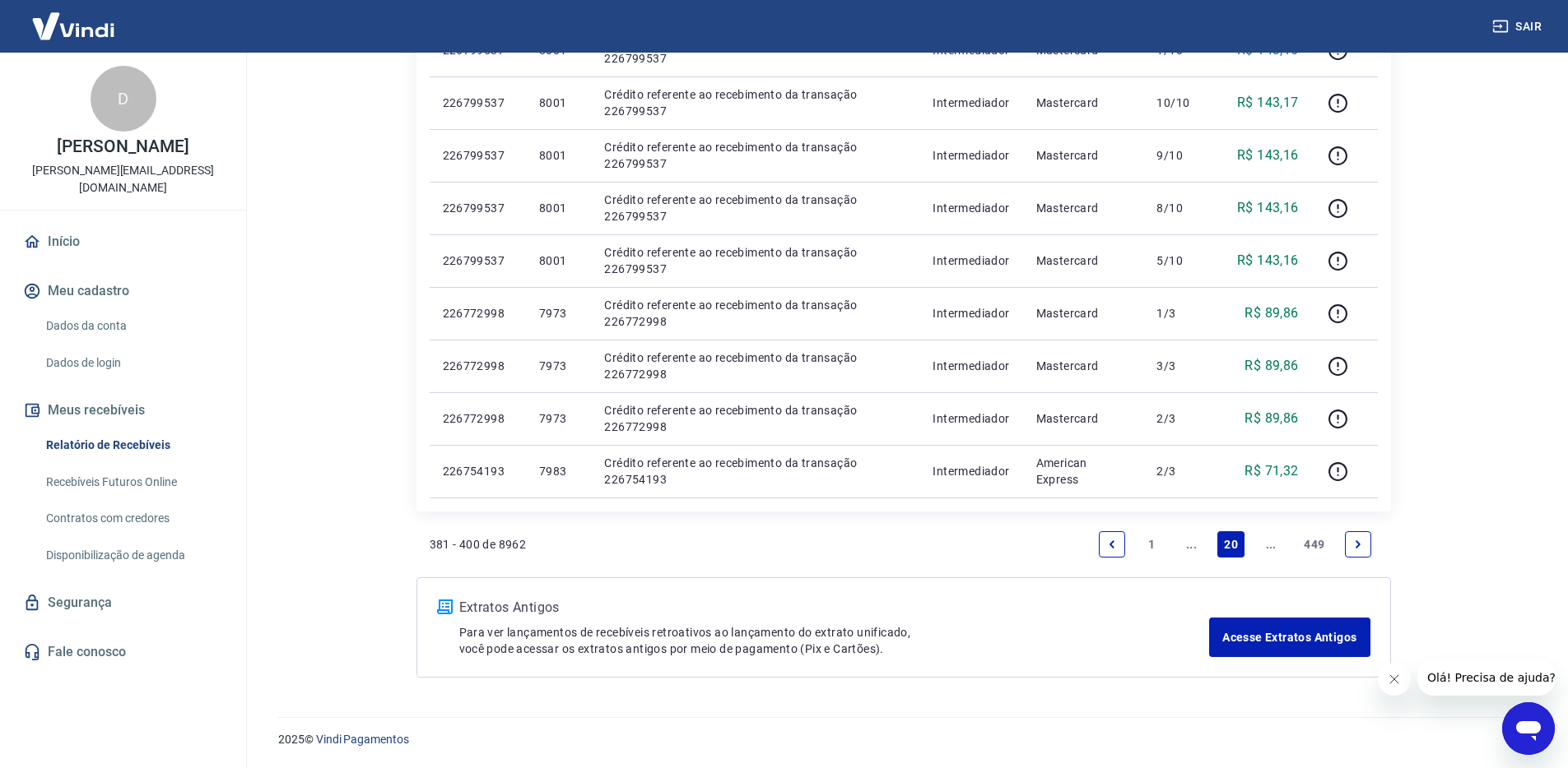
click at [1268, 547] on link "..." at bounding box center [1270, 544] width 27 height 27
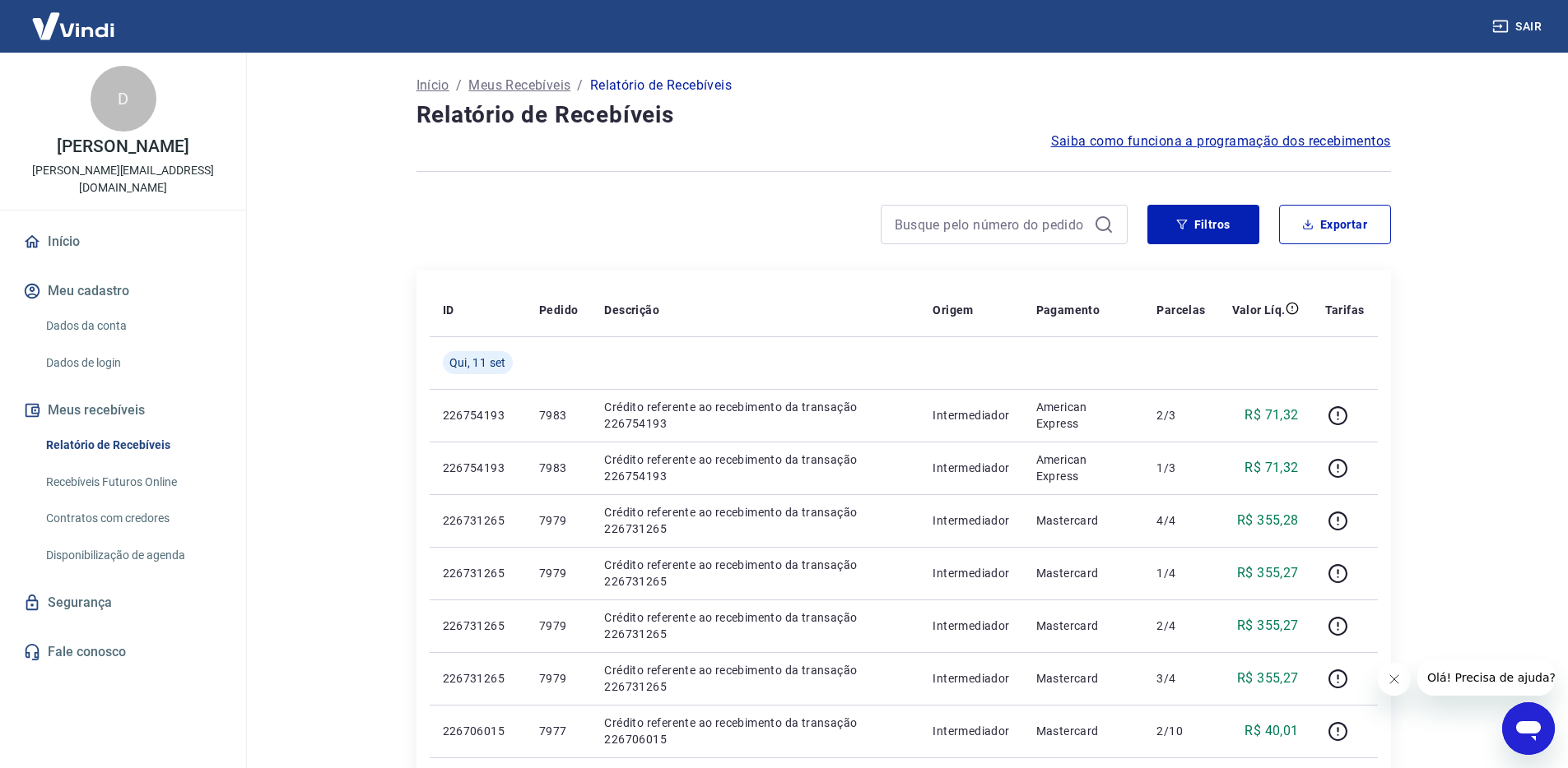
click at [1431, 239] on main "Início / Meus Recebíveis / Relatório de Recebíveis Relatório de Recebíveis Saib…" at bounding box center [903, 410] width 1329 height 715
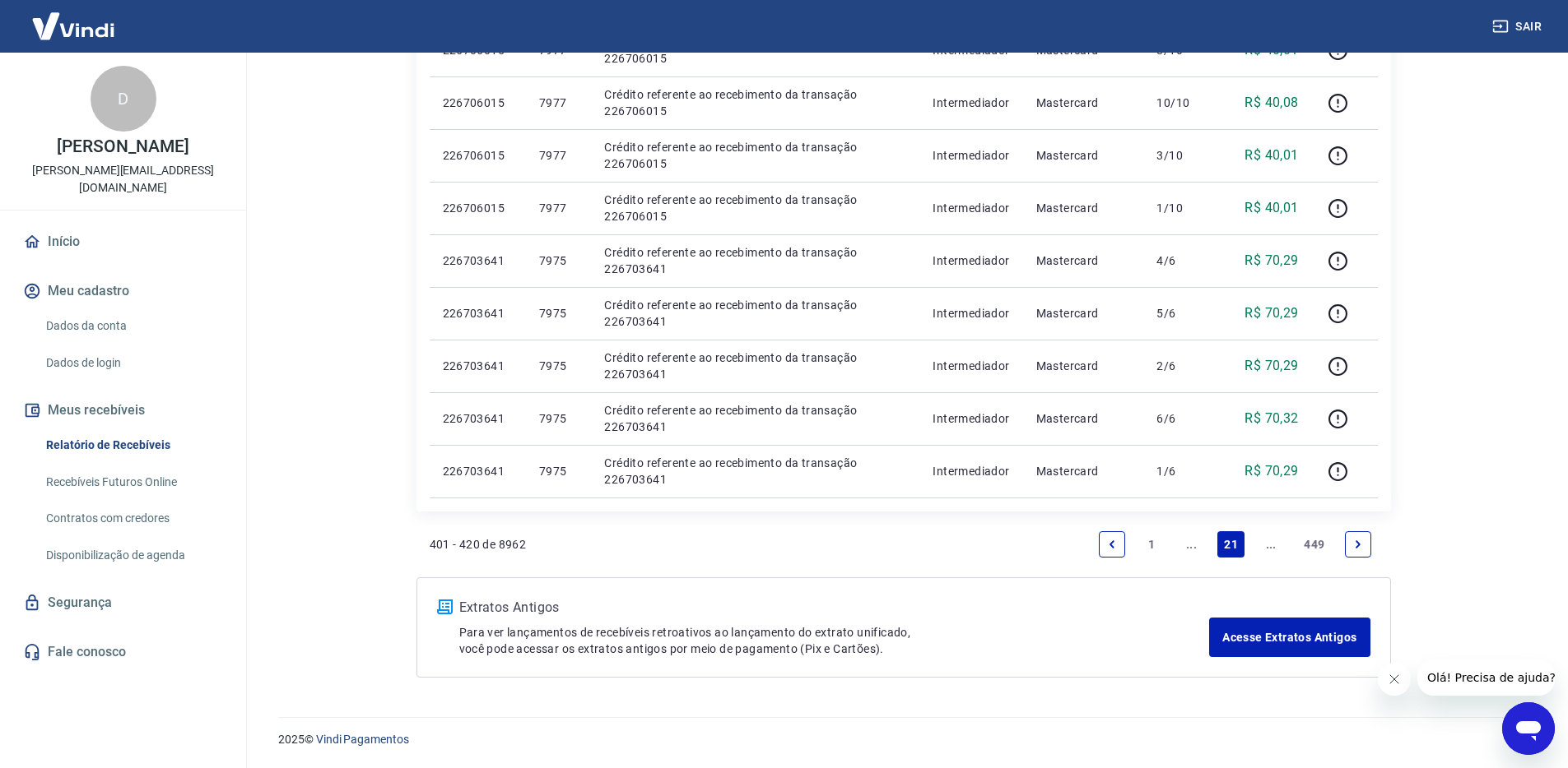
click at [1277, 541] on link "..." at bounding box center [1270, 544] width 27 height 27
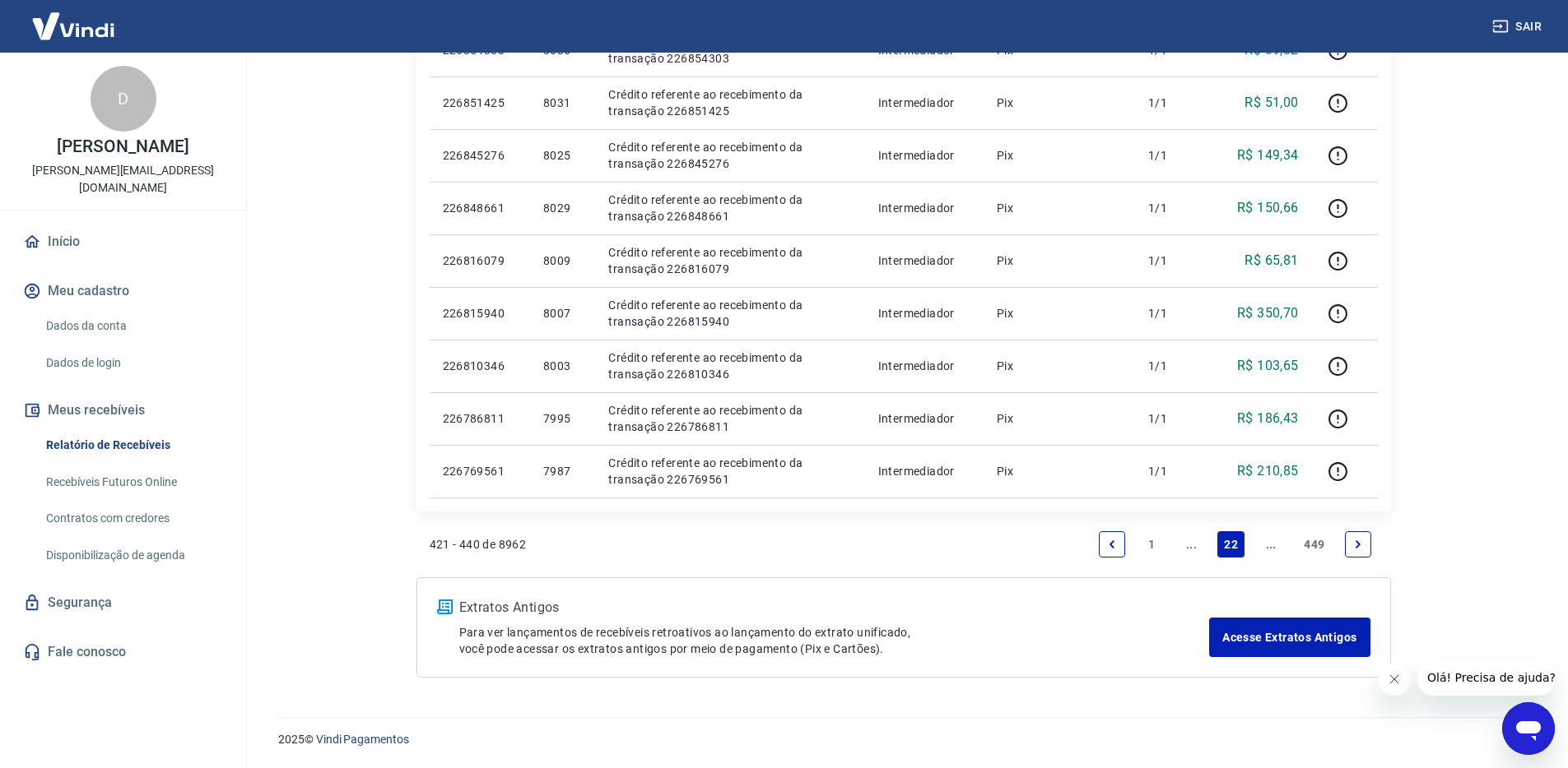
click at [1271, 544] on link "..." at bounding box center [1270, 544] width 27 height 27
